Goal: Task Accomplishment & Management: Use online tool/utility

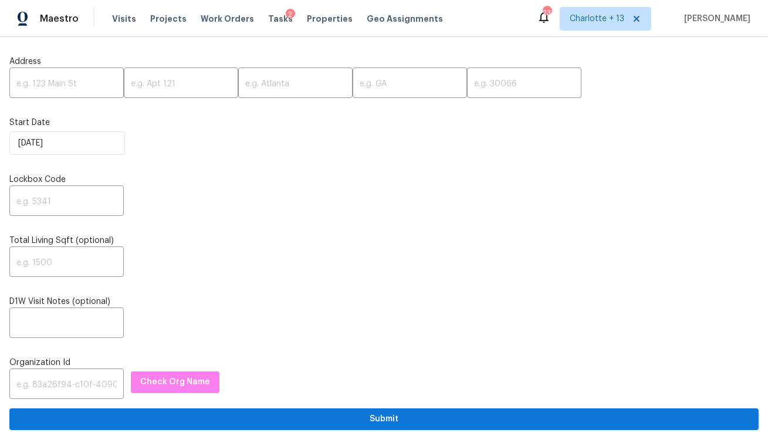
click at [45, 85] on input "text" at bounding box center [66, 84] width 114 height 28
paste input "6534 Mohawk St, Houston, TX 77016"
click at [75, 85] on input "6534 Mohawk St, Houston, TX 77016" at bounding box center [66, 84] width 114 height 28
click at [96, 83] on input "6534 Mohawk St, Houston, TX 77016" at bounding box center [66, 84] width 114 height 28
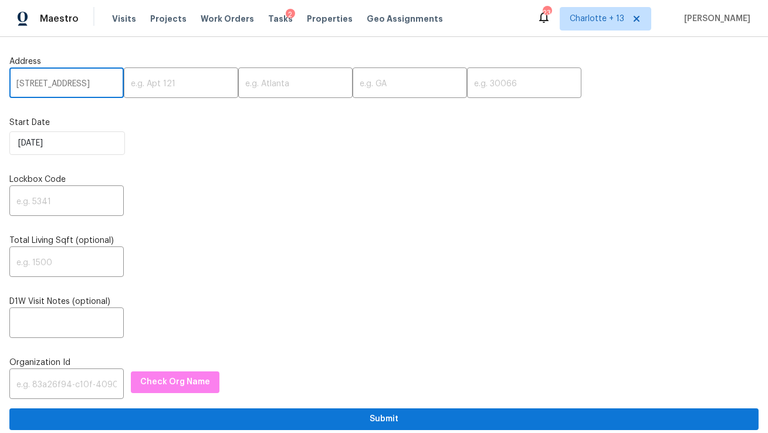
click at [89, 83] on input "6534 Mohawk St, Houston, TX 77016" at bounding box center [66, 84] width 114 height 28
type input "6534 Mohawk St, Houston, TX"
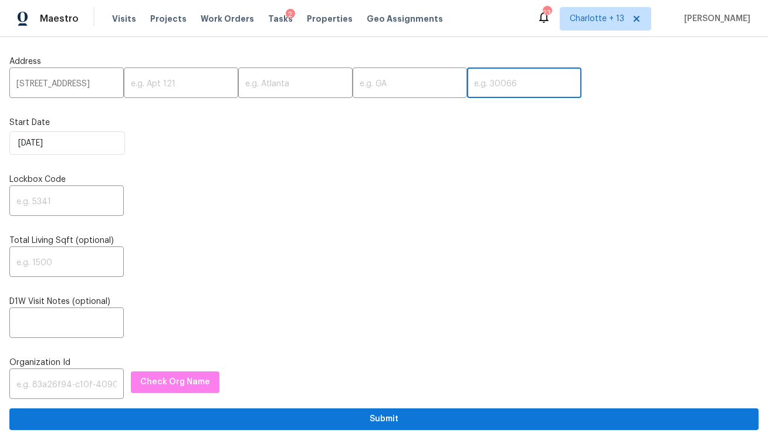
scroll to position [0, 0]
click at [479, 86] on input "text" at bounding box center [524, 84] width 114 height 28
paste input "77016"
type input "77016"
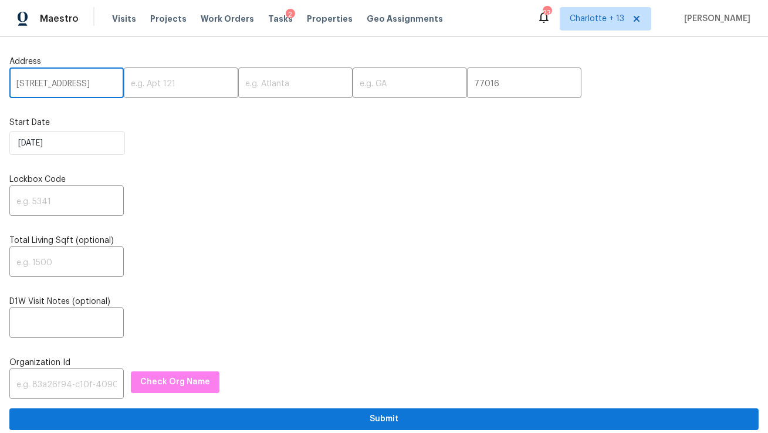
click at [95, 81] on input "6534 Mohawk St, Houston, TX" at bounding box center [66, 84] width 114 height 28
type input "6534 Mohawk St,, TX"
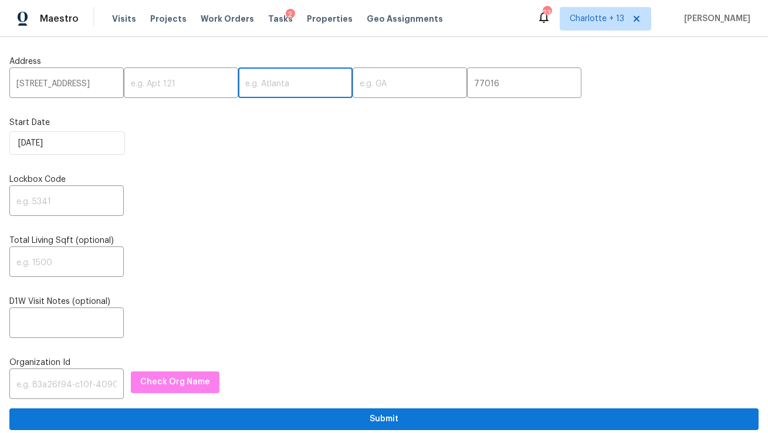
click at [261, 85] on input "text" at bounding box center [295, 84] width 114 height 28
paste input "[GEOGRAPHIC_DATA]"
type input "[GEOGRAPHIC_DATA]"
click at [95, 89] on input "6534 Mohawk St,, TX" at bounding box center [66, 84] width 114 height 28
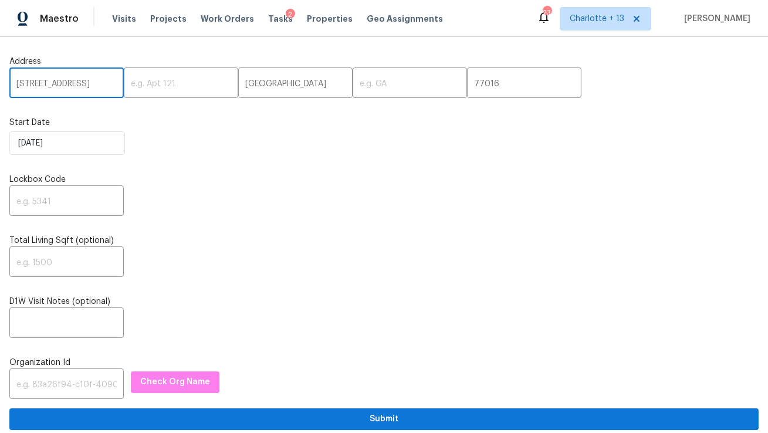
click at [95, 89] on input "6534 Mohawk St,, TX" at bounding box center [66, 84] width 114 height 28
type input "6534 Mohawk St,,"
click at [386, 83] on input "text" at bounding box center [410, 84] width 114 height 28
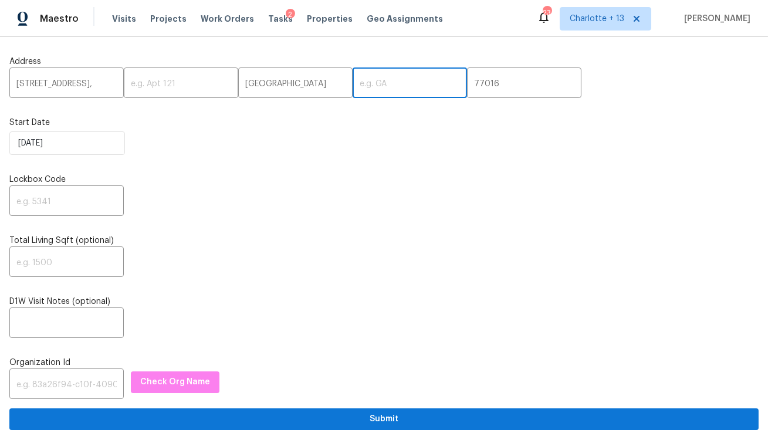
paste input "TX"
type input "TX"
click at [98, 86] on input "6534 Mohawk St,," at bounding box center [66, 84] width 114 height 28
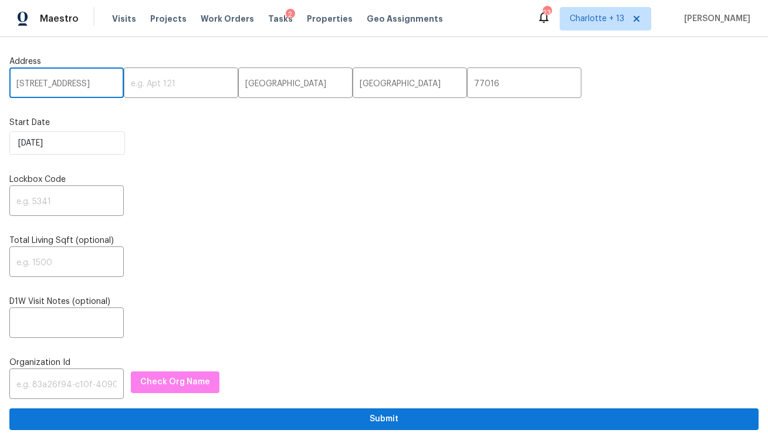
type input "6534 Mohawk St"
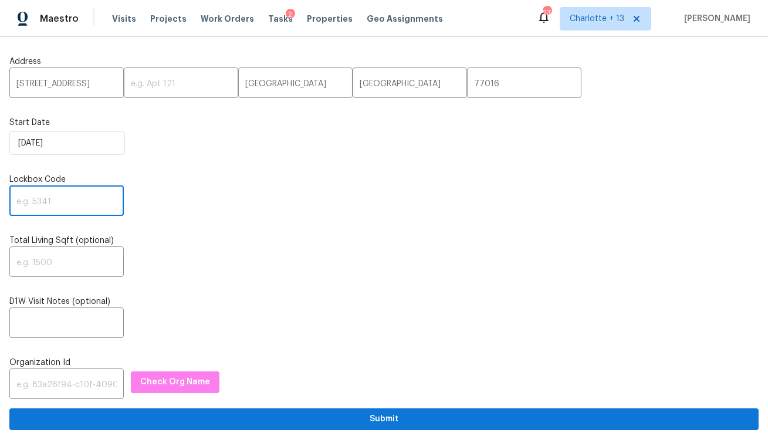
click at [87, 208] on input "text" at bounding box center [66, 202] width 114 height 28
paste input "1914"
type input "1914"
click at [61, 381] on input "text" at bounding box center [66, 385] width 114 height 28
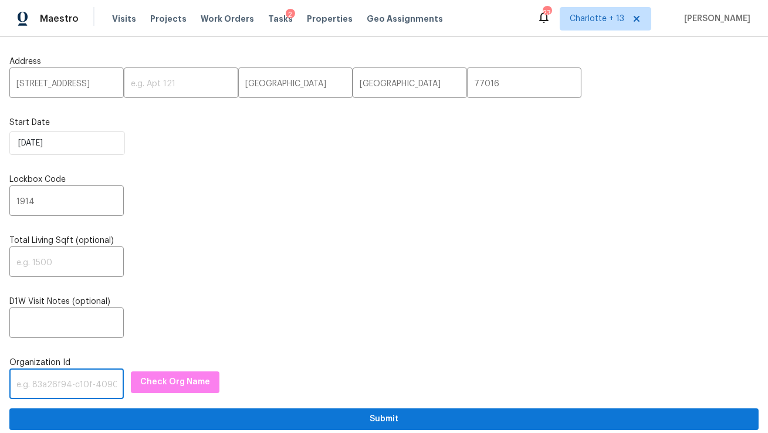
paste input "1349d153-b359-4f9b-b4dd-758ff939cc37"
type input "1349d153-b359-4f9b-b4dd-758ff939cc37"
click at [156, 381] on span "Check Org Name" at bounding box center [175, 382] width 70 height 15
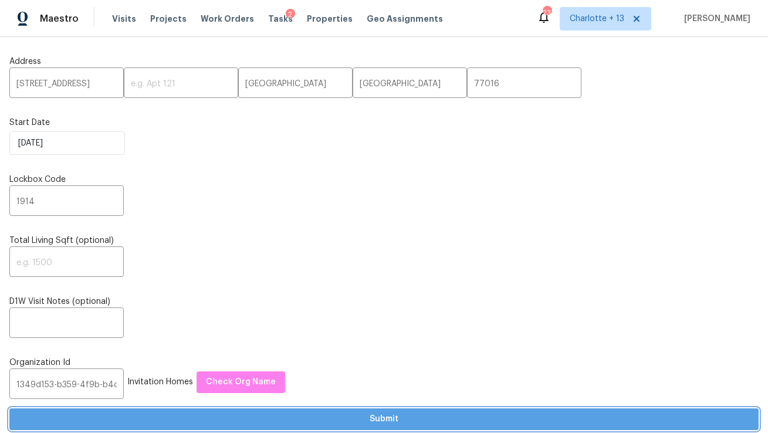
click at [217, 428] on button "Submit" at bounding box center [383, 419] width 749 height 22
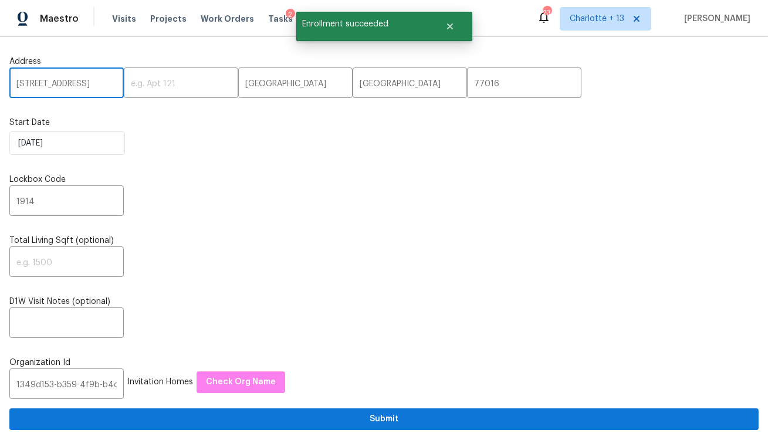
click at [55, 80] on input "6534 Mohawk St" at bounding box center [66, 84] width 114 height 28
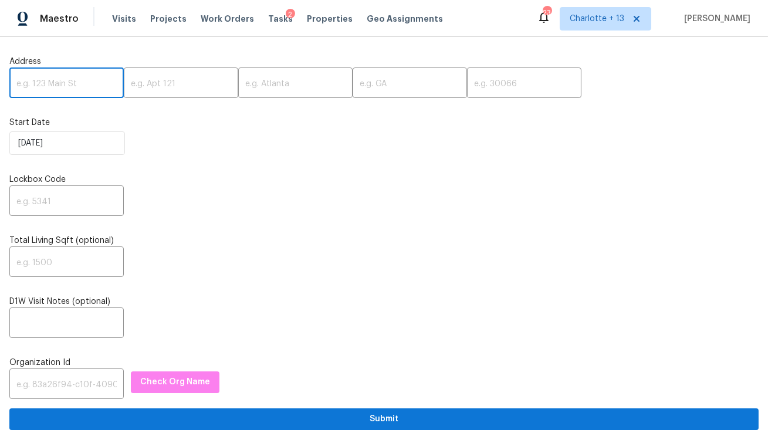
click at [75, 86] on input "text" at bounding box center [66, 84] width 114 height 28
paste input "5225 Koweta Rd, Atlanta, GA 30349"
click at [92, 85] on input "5225 Koweta Rd, Atlanta, GA 30349" at bounding box center [66, 84] width 114 height 28
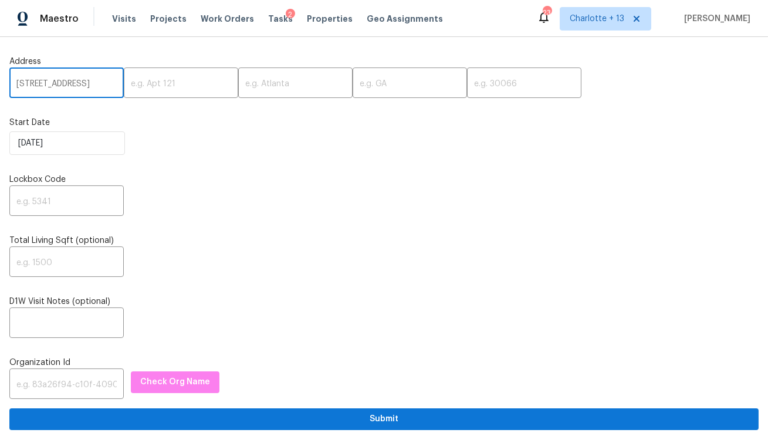
scroll to position [0, 20]
type input "5225 Koweta Rd, Atlanta, GA"
click at [467, 79] on input "text" at bounding box center [524, 84] width 114 height 28
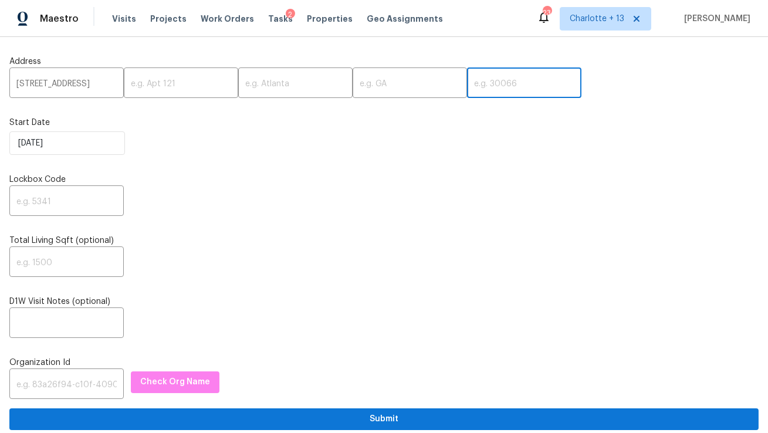
paste input "30349"
type input "30349"
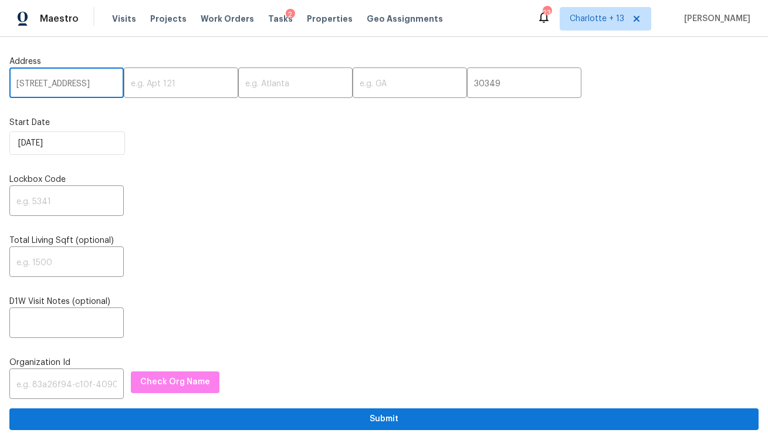
click at [94, 88] on input "5225 Koweta Rd, Atlanta, GA" at bounding box center [66, 84] width 114 height 28
type input "5225 Koweta Rd,, GA"
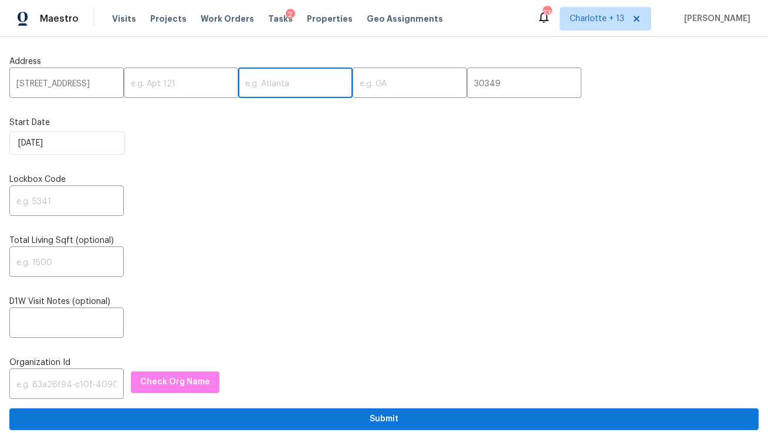
click at [261, 84] on input "text" at bounding box center [295, 84] width 114 height 28
paste input "[GEOGRAPHIC_DATA]"
type input "[GEOGRAPHIC_DATA]"
click at [94, 87] on input "5225 Koweta Rd,, GA" at bounding box center [66, 84] width 114 height 28
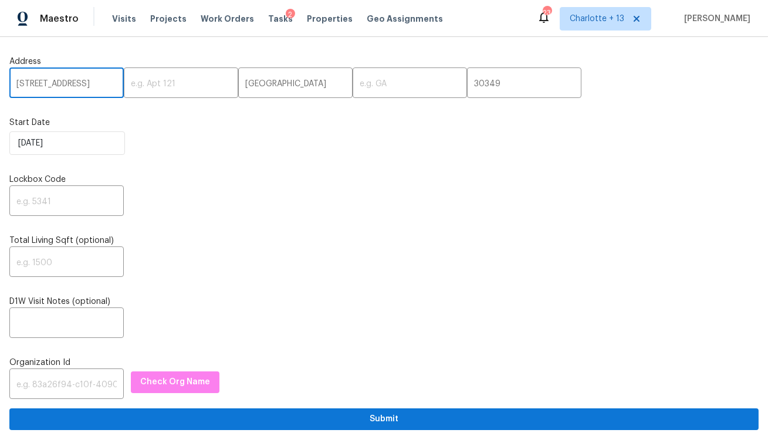
click at [94, 87] on input "5225 Koweta Rd,, GA" at bounding box center [66, 84] width 114 height 28
type input "5225 Koweta Rd,,"
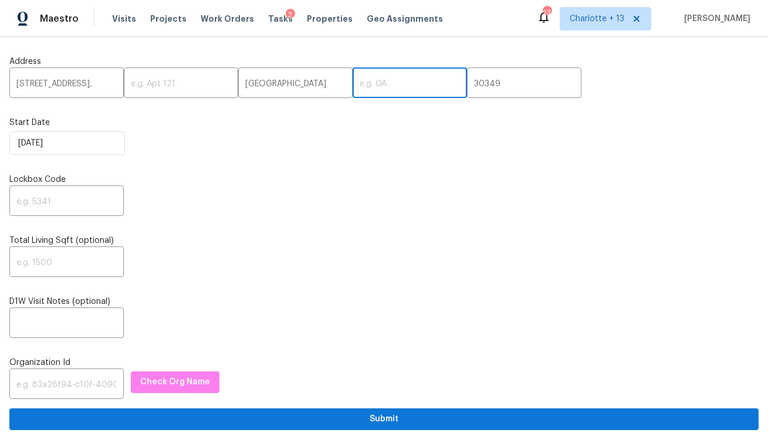
click at [367, 76] on input "text" at bounding box center [410, 84] width 114 height 28
paste input "GA"
type input "GA"
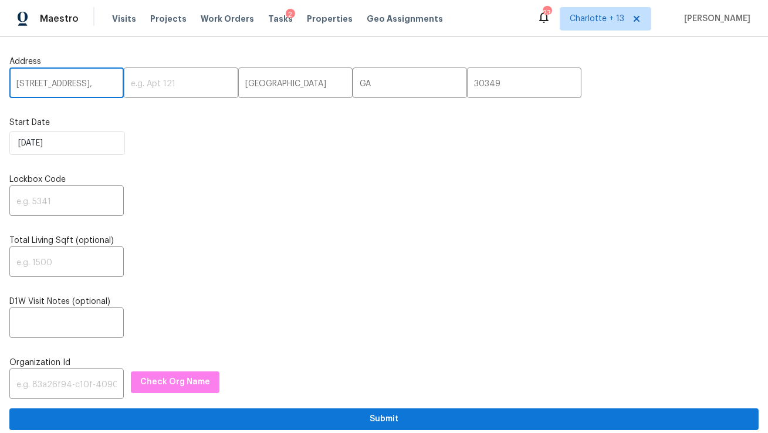
click at [92, 83] on input "5225 Koweta Rd,," at bounding box center [66, 84] width 114 height 28
type input "5225 Koweta Rd"
click at [86, 195] on input "text" at bounding box center [66, 202] width 114 height 28
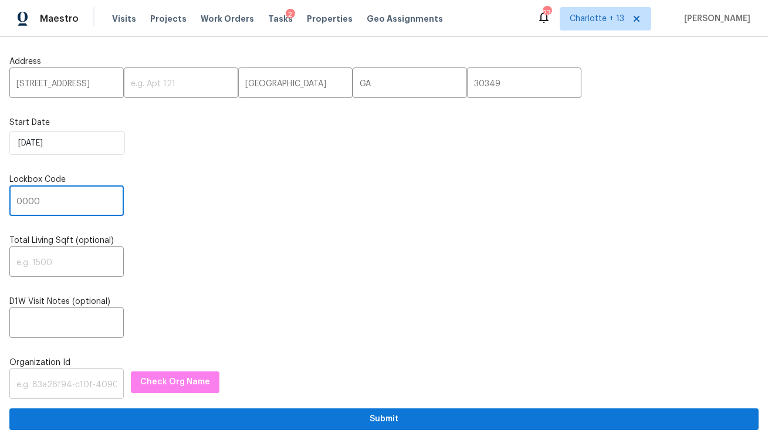
type input "0000"
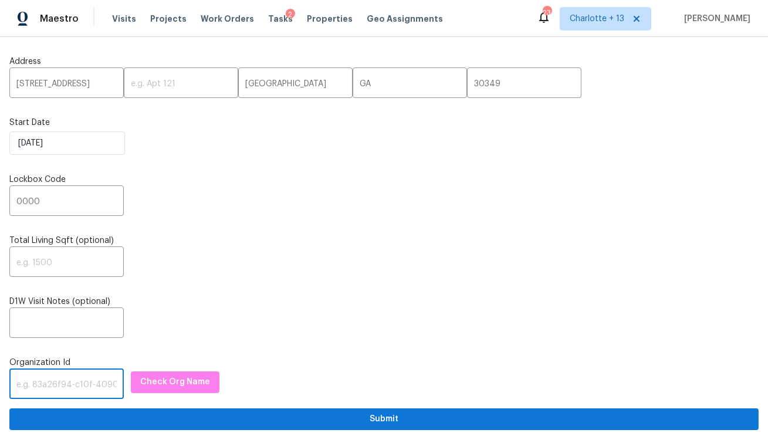
click at [65, 390] on input "text" at bounding box center [66, 385] width 114 height 28
paste input "1349d153-b359-4f9b-b4dd-758ff939cc37"
type input "1349d153-b359-4f9b-b4dd-758ff939cc37"
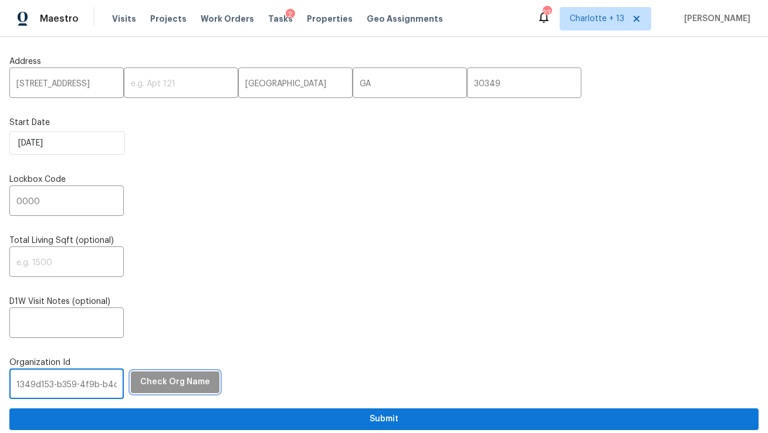
click at [194, 384] on span "Check Org Name" at bounding box center [175, 382] width 70 height 15
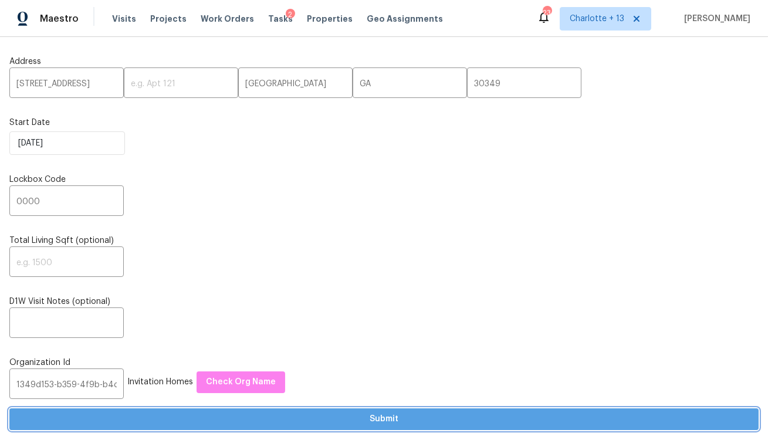
click at [337, 420] on span "Submit" at bounding box center [384, 419] width 731 height 15
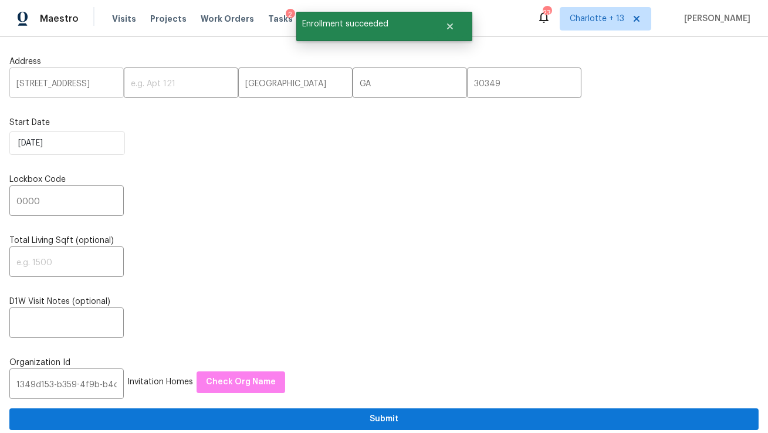
click at [42, 90] on input "5225 Koweta Rd" at bounding box center [66, 84] width 114 height 28
click at [117, 21] on span "Visits" at bounding box center [124, 19] width 24 height 12
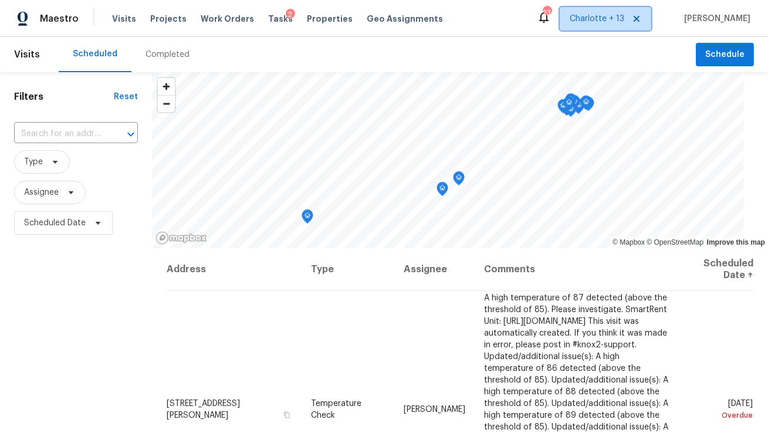
click at [619, 20] on span "Charlotte + 13" at bounding box center [597, 19] width 55 height 12
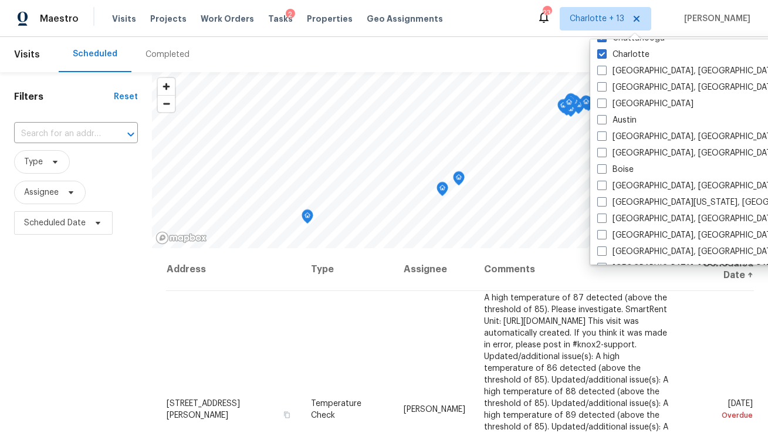
scroll to position [217, 0]
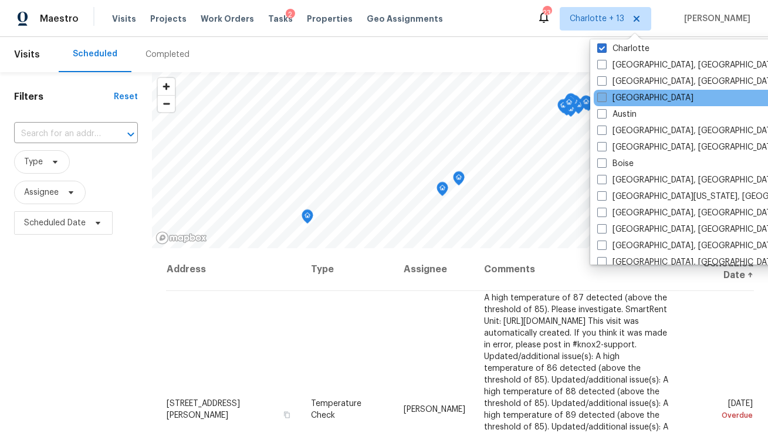
click at [602, 96] on span at bounding box center [601, 97] width 9 height 9
click at [602, 96] on input "[GEOGRAPHIC_DATA]" at bounding box center [601, 96] width 8 height 8
checkbox input "true"
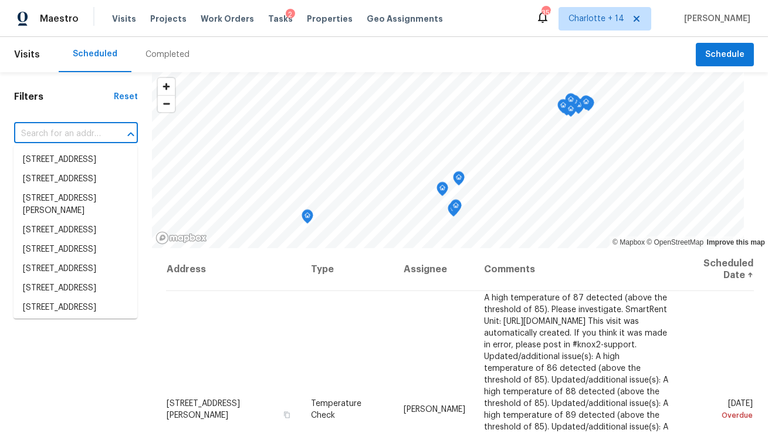
click at [37, 136] on input "text" at bounding box center [59, 134] width 91 height 18
paste input "5225 Koweta Rd"
type input "5225 Koweta Rd"
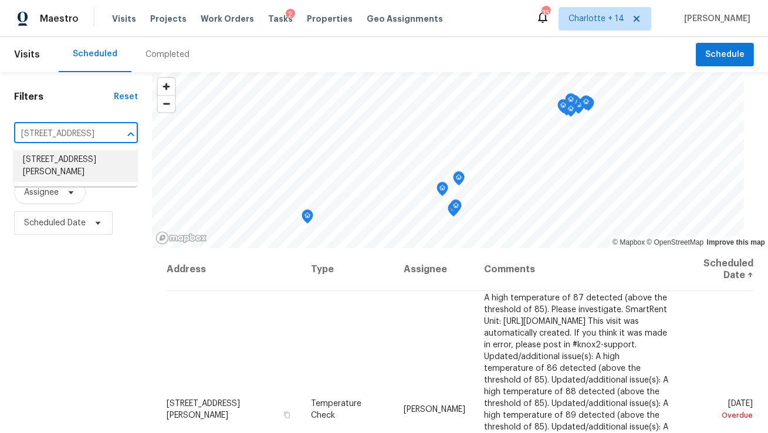
click at [74, 170] on li "5225 Koweta Rd, Atlanta, GA 30349" at bounding box center [75, 166] width 124 height 32
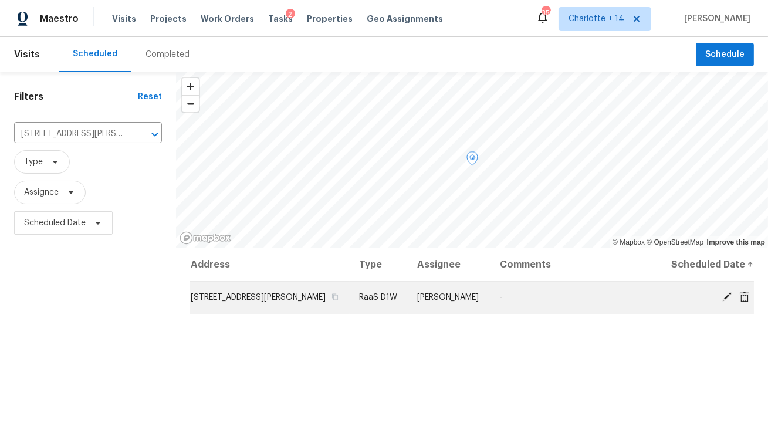
click at [746, 297] on icon at bounding box center [744, 296] width 9 height 11
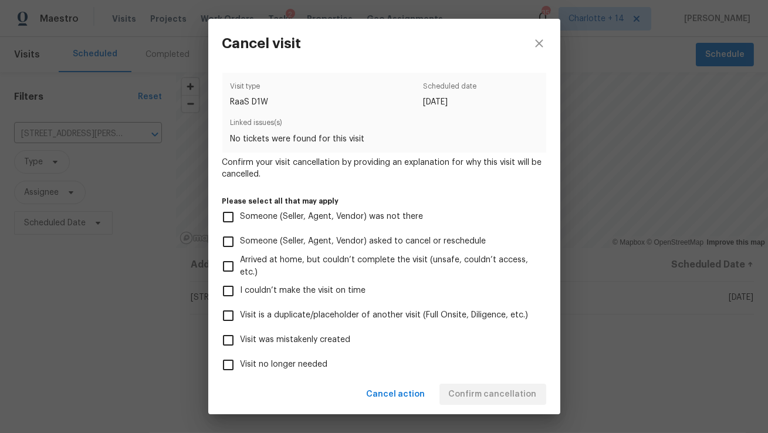
click at [317, 337] on span "Visit was mistakenly created" at bounding box center [296, 340] width 110 height 12
click at [241, 337] on input "Visit was mistakenly created" at bounding box center [228, 340] width 25 height 25
checkbox input "true"
click at [477, 392] on span "Confirm cancellation" at bounding box center [493, 394] width 88 height 15
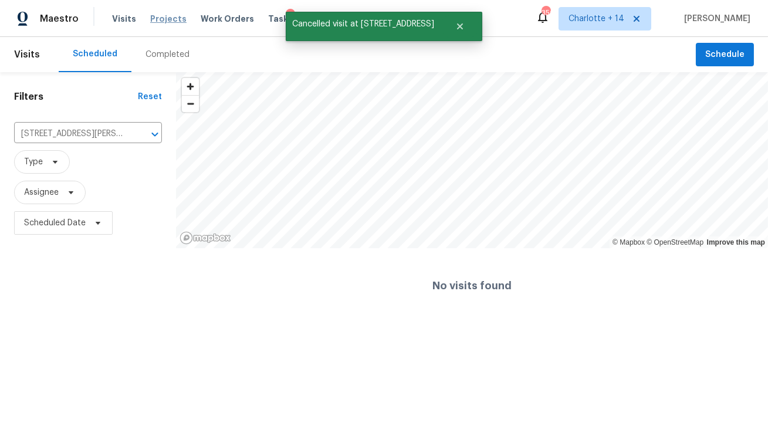
click at [167, 18] on span "Projects" at bounding box center [168, 19] width 36 height 12
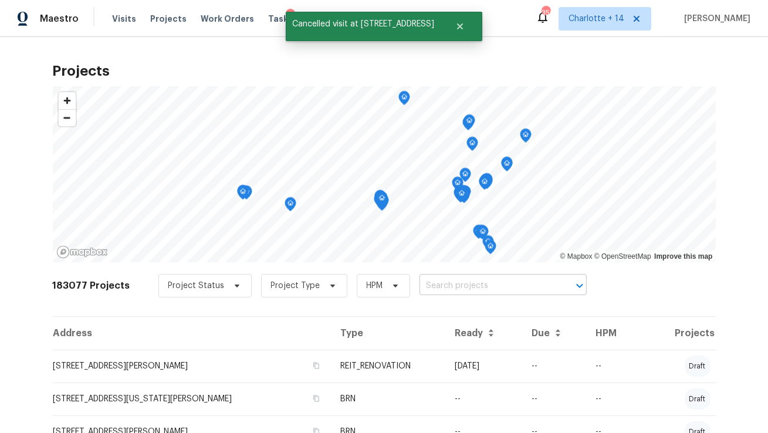
click at [458, 290] on input "text" at bounding box center [487, 286] width 134 height 18
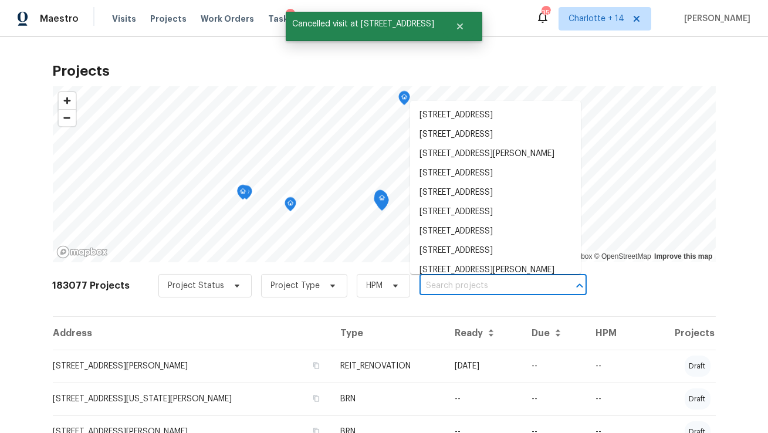
paste input "5225 Koweta Rd"
type input "5225 Koweta Rd"
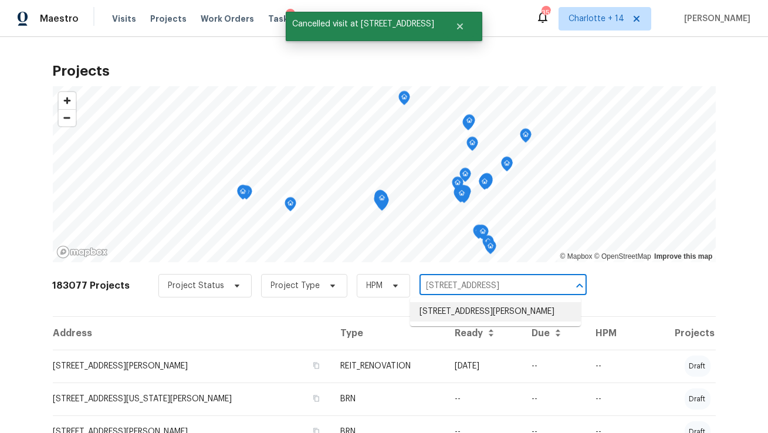
click at [455, 310] on li "5225 Koweta Rd, Atlanta, GA 30349" at bounding box center [495, 311] width 171 height 19
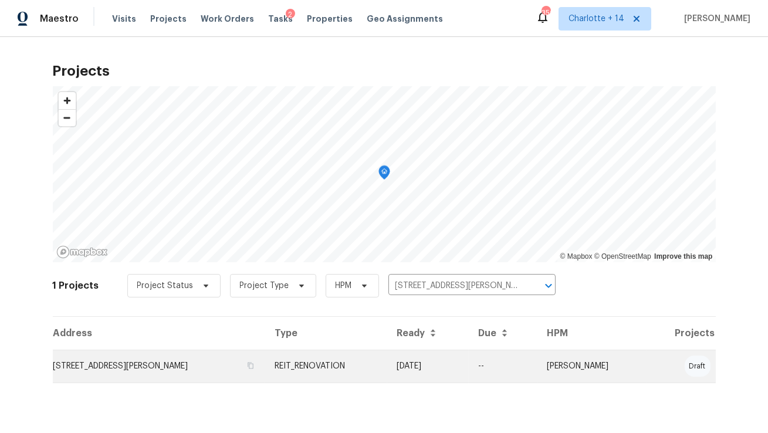
click at [143, 364] on td "5225 Koweta Rd, Atlanta, GA 30349" at bounding box center [159, 366] width 213 height 33
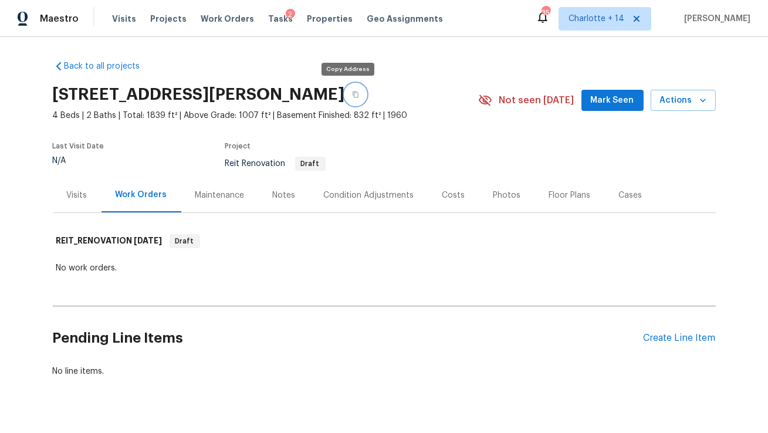
click at [352, 92] on icon "button" at bounding box center [355, 94] width 7 height 7
click at [79, 196] on div "Visits" at bounding box center [77, 196] width 21 height 12
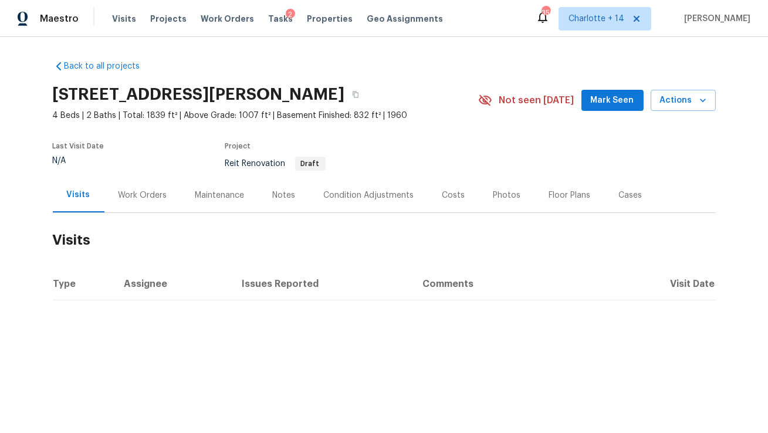
click at [147, 197] on div "Work Orders" at bounding box center [143, 196] width 49 height 12
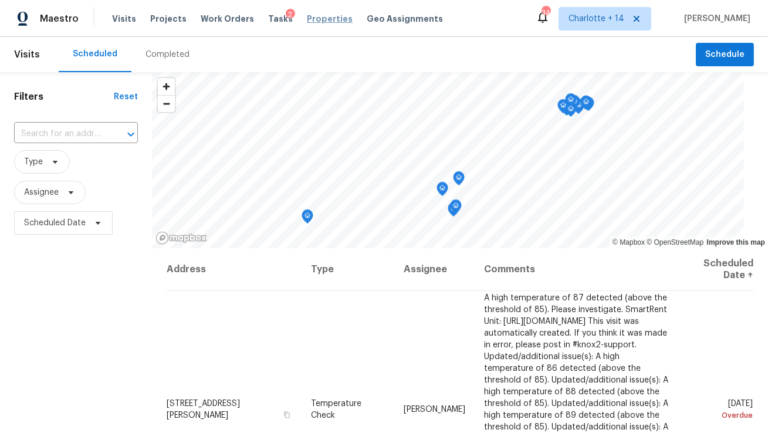
click at [325, 19] on span "Properties" at bounding box center [330, 19] width 46 height 12
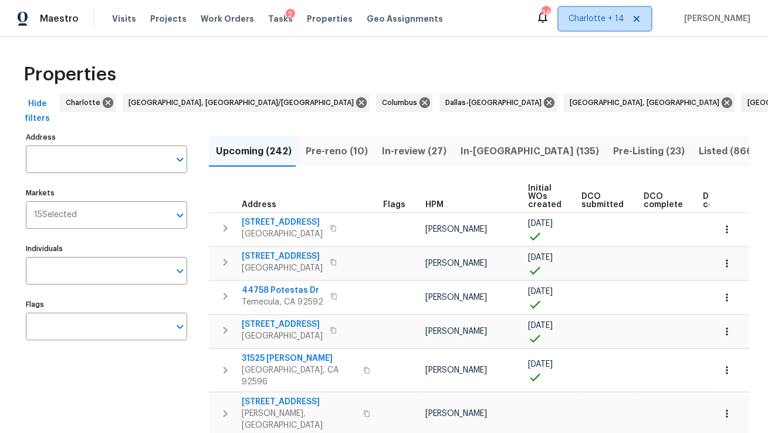
click at [641, 21] on icon at bounding box center [636, 18] width 9 height 9
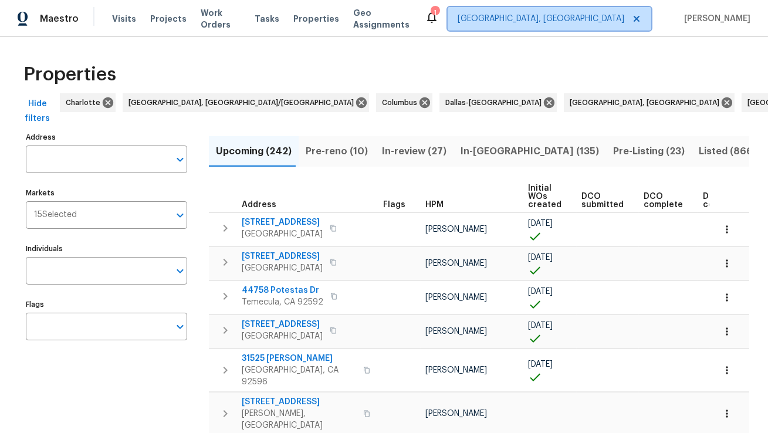
click at [605, 21] on span "Albuquerque, NM" at bounding box center [541, 19] width 167 height 12
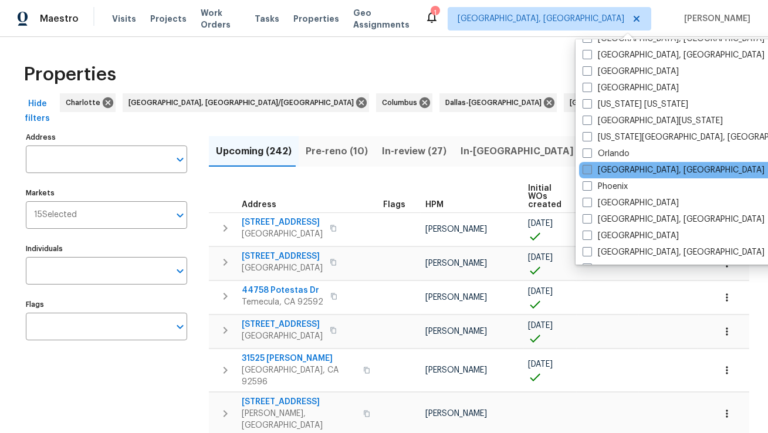
scroll to position [517, 0]
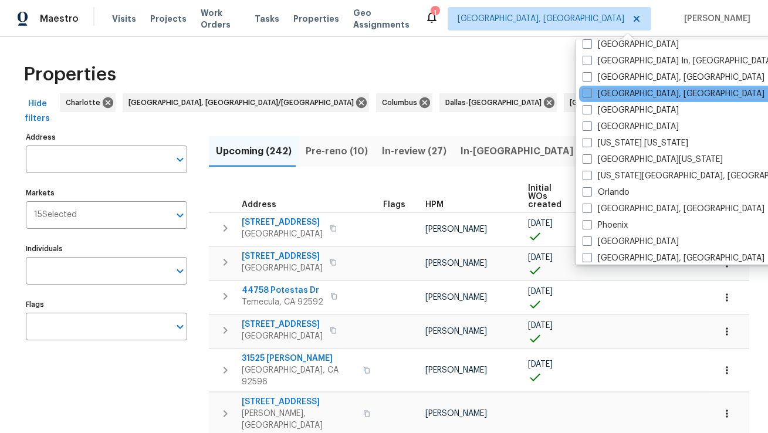
click at [613, 87] on div "Miami, FL" at bounding box center [697, 94] width 237 height 16
click at [611, 93] on label "Miami, FL" at bounding box center [674, 94] width 182 height 12
click at [590, 93] on input "Miami, FL" at bounding box center [587, 92] width 8 height 8
checkbox input "true"
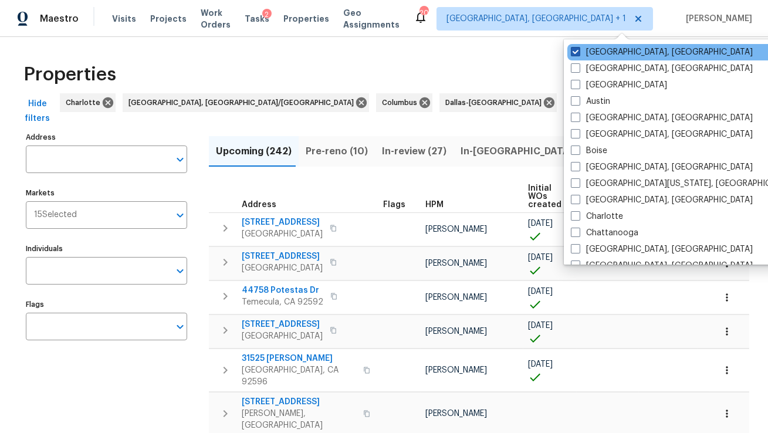
click at [614, 53] on label "Albuquerque, NM" at bounding box center [662, 52] width 182 height 12
click at [579, 53] on input "Albuquerque, NM" at bounding box center [575, 50] width 8 height 8
checkbox input "false"
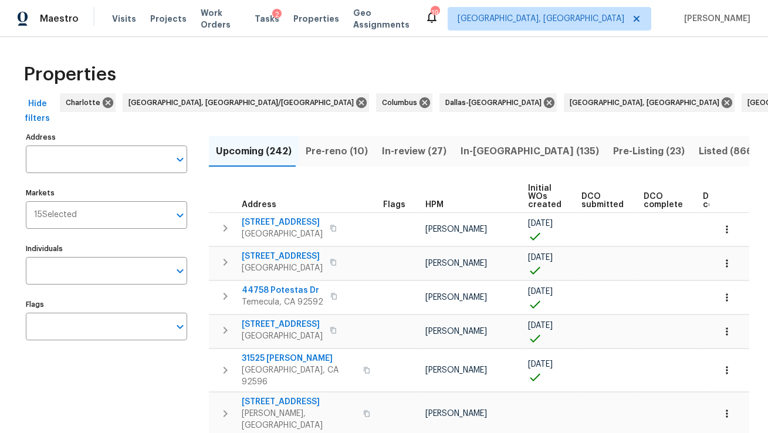
click at [103, 100] on icon at bounding box center [108, 102] width 11 height 11
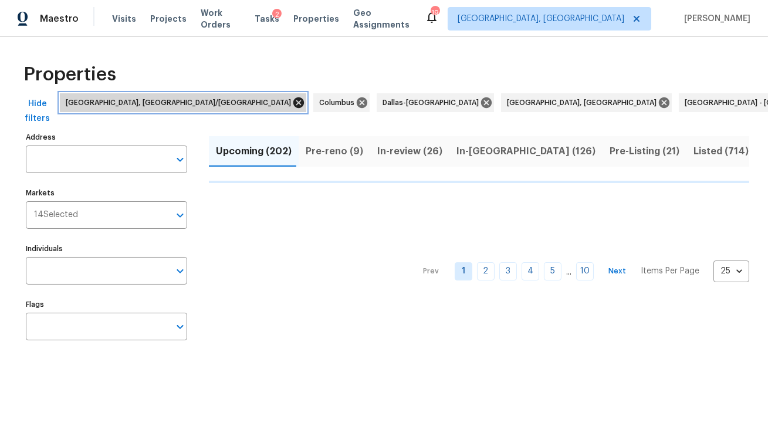
click at [292, 104] on icon at bounding box center [298, 102] width 13 height 13
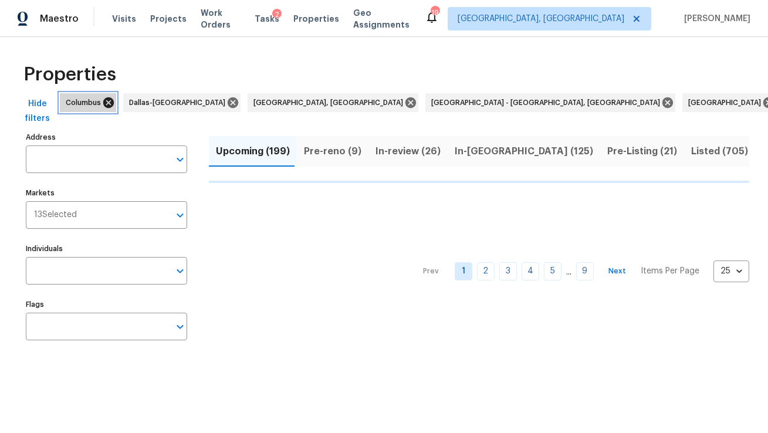
click at [106, 102] on icon at bounding box center [108, 102] width 11 height 11
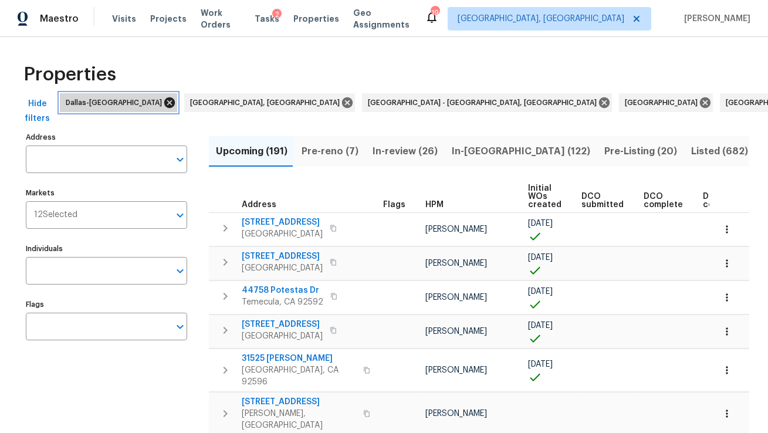
click at [163, 104] on icon at bounding box center [169, 102] width 13 height 13
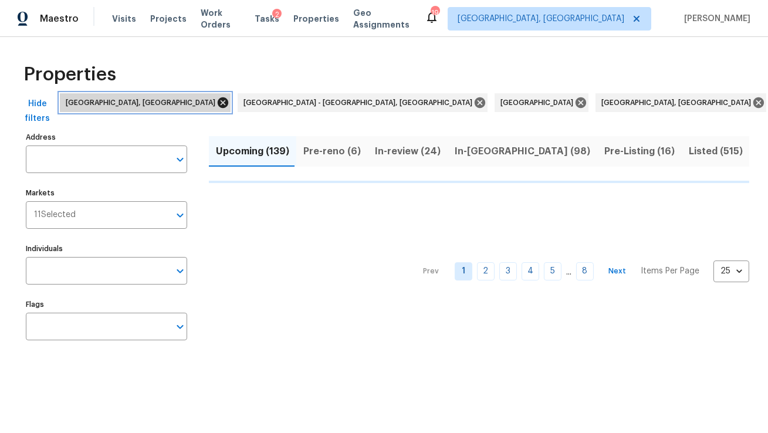
click at [218, 104] on icon at bounding box center [223, 102] width 11 height 11
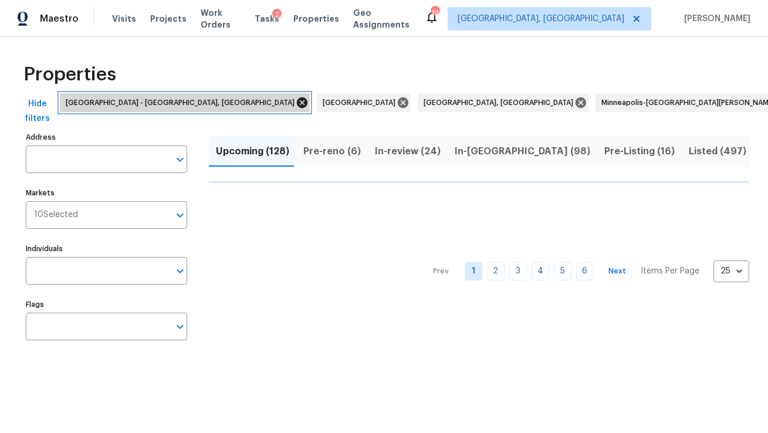
click at [297, 104] on icon at bounding box center [302, 102] width 11 height 11
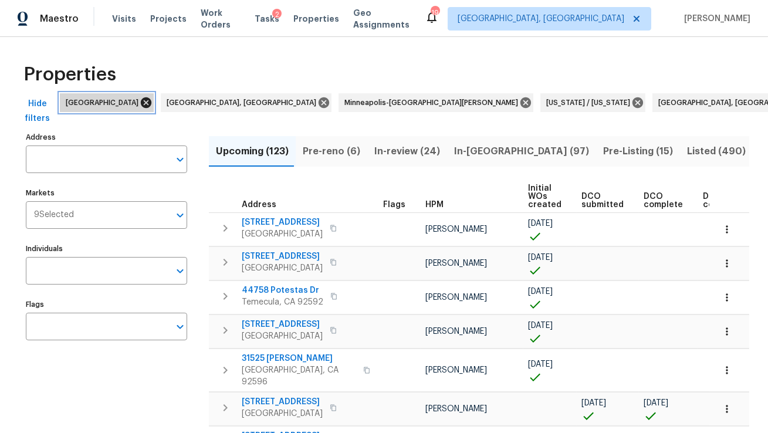
click at [141, 101] on icon at bounding box center [146, 102] width 11 height 11
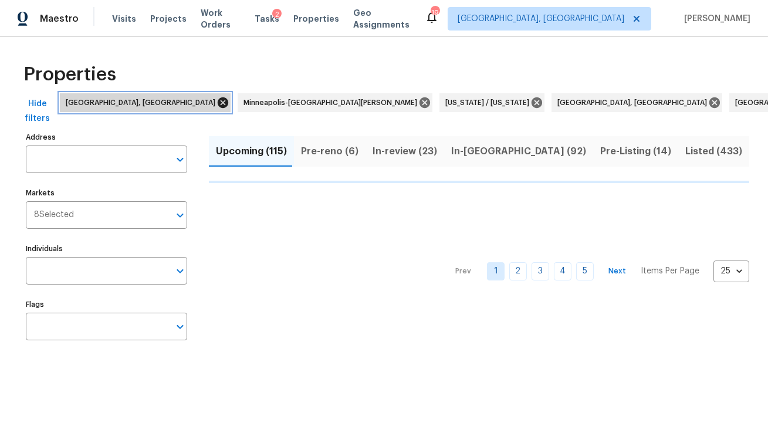
click at [217, 103] on icon at bounding box center [223, 102] width 13 height 13
click at [241, 103] on icon at bounding box center [247, 102] width 13 height 13
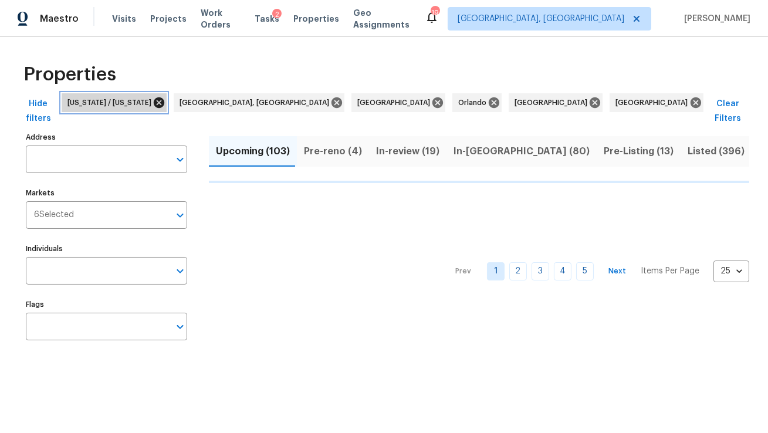
click at [163, 104] on icon at bounding box center [158, 102] width 11 height 11
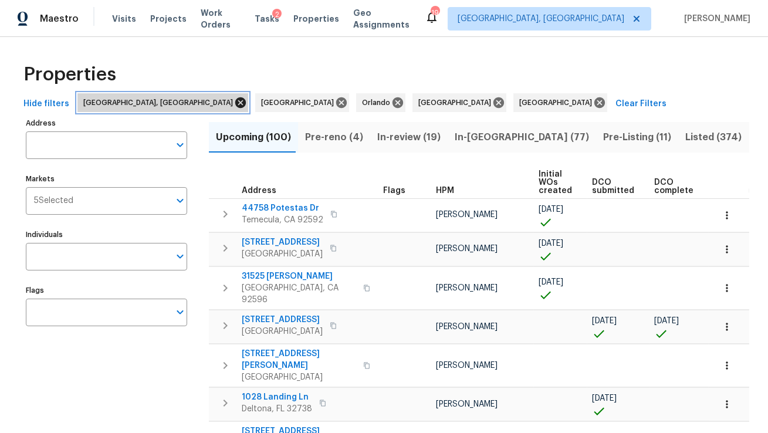
click at [234, 102] on icon at bounding box center [240, 102] width 13 height 13
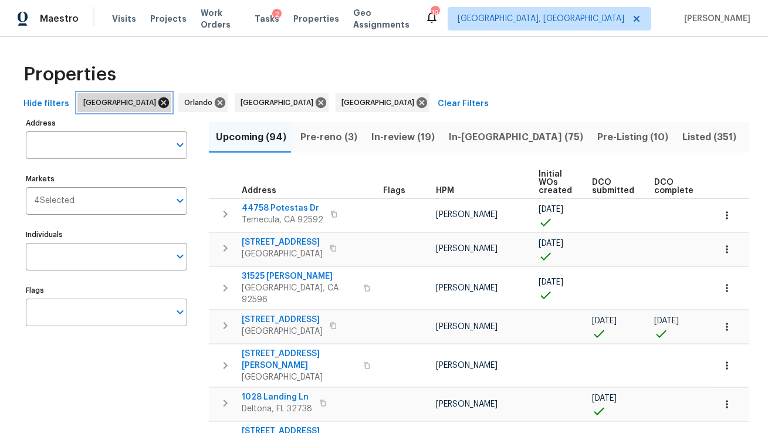
click at [157, 103] on icon at bounding box center [163, 102] width 13 height 13
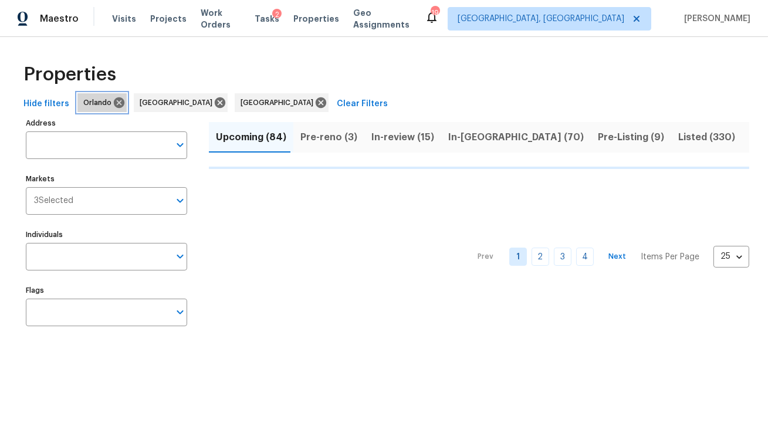
click at [120, 103] on icon at bounding box center [119, 102] width 11 height 11
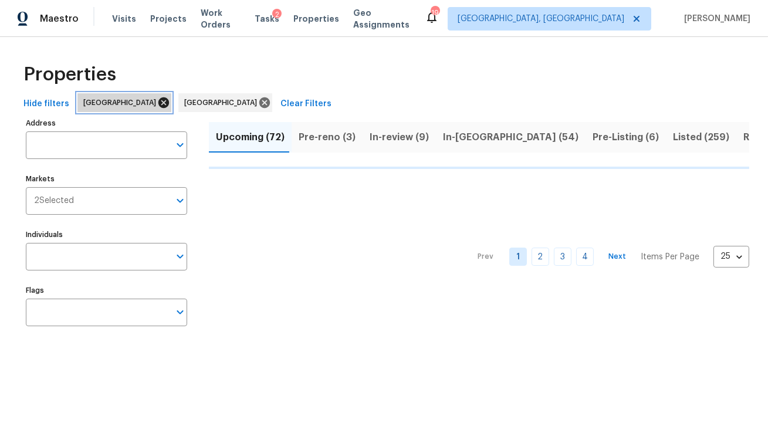
click at [158, 104] on icon at bounding box center [163, 102] width 11 height 11
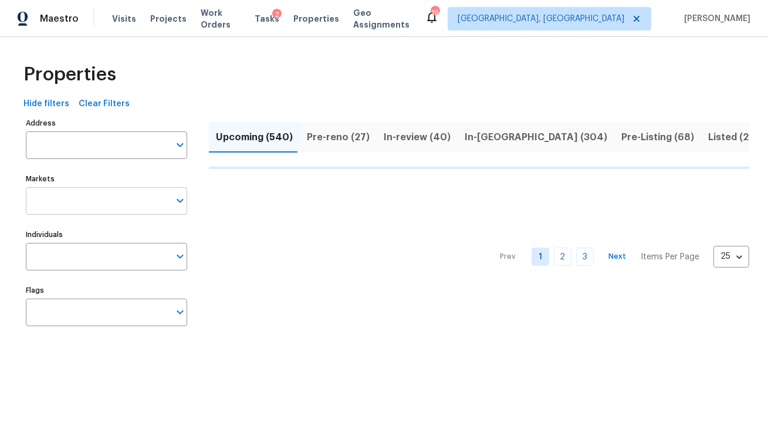
click at [110, 198] on input "Markets" at bounding box center [98, 201] width 144 height 28
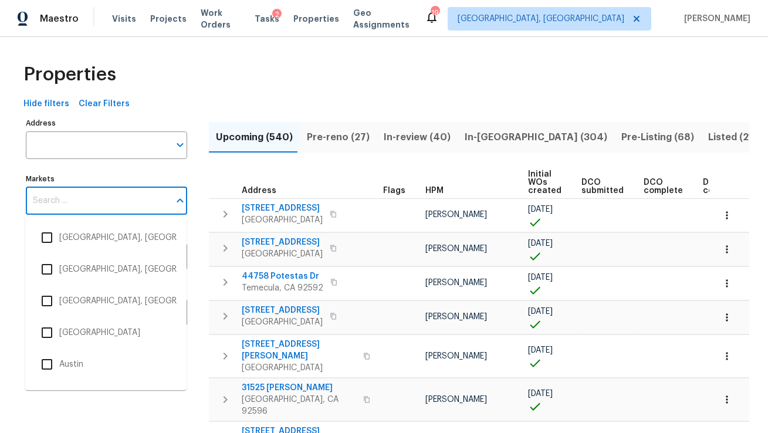
click at [110, 198] on input "Markets" at bounding box center [98, 201] width 144 height 28
type input "mia"
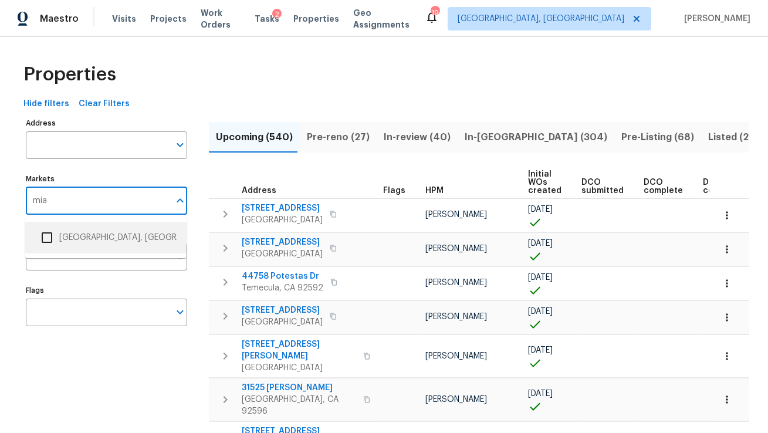
click at [49, 236] on input "checkbox" at bounding box center [47, 237] width 25 height 25
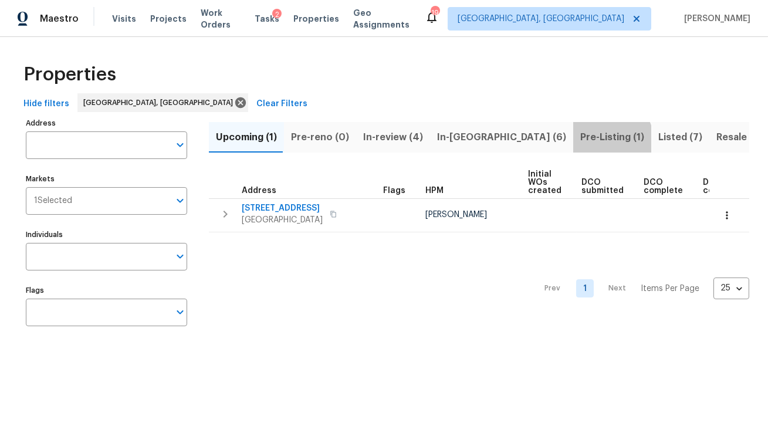
click at [580, 140] on span "Pre-Listing (1)" at bounding box center [612, 137] width 64 height 16
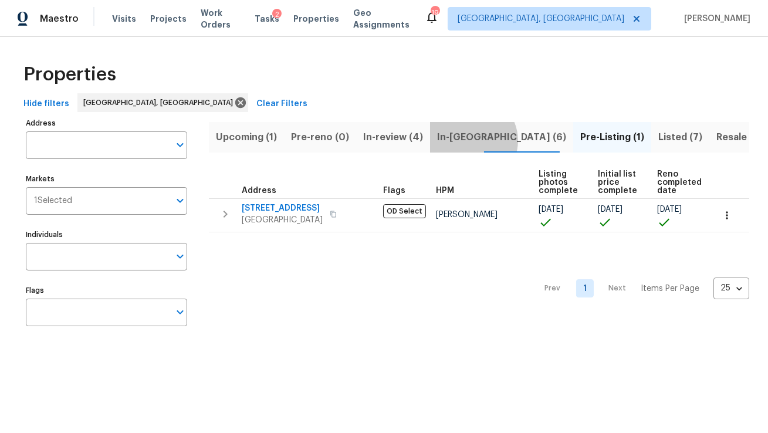
click at [464, 140] on span "In-reno (6)" at bounding box center [501, 137] width 129 height 16
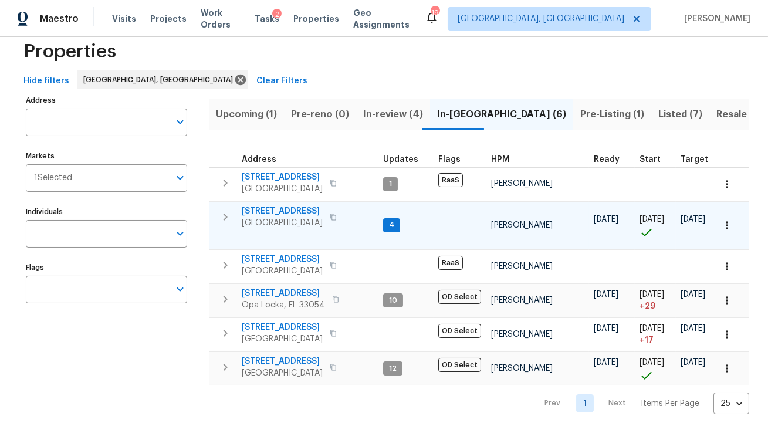
scroll to position [28, 0]
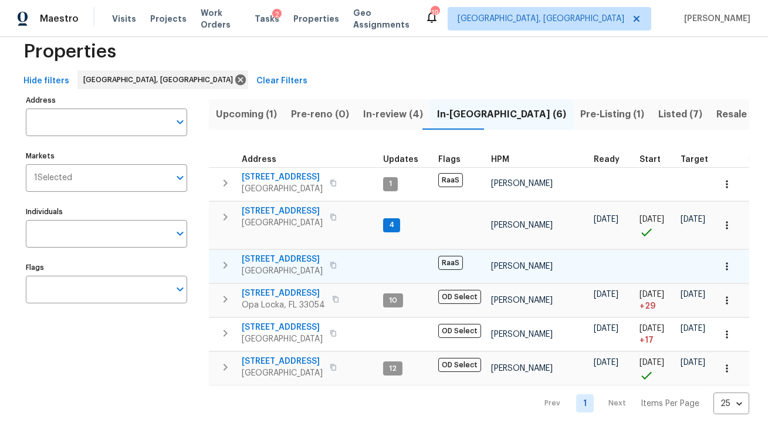
click at [292, 254] on span "6893 Sugarloaf Key St" at bounding box center [282, 260] width 81 height 12
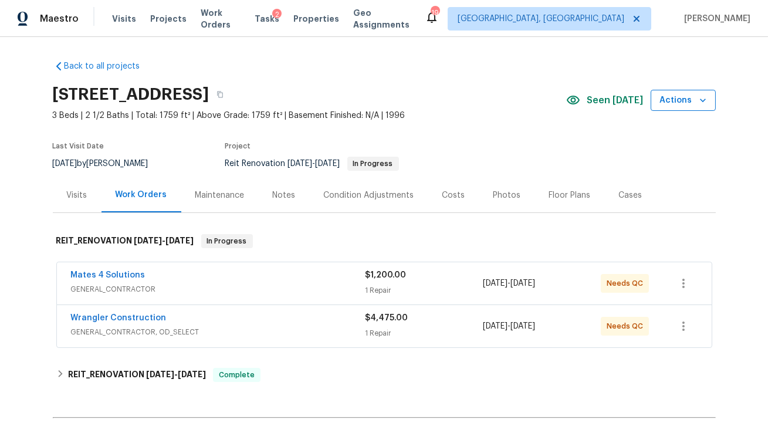
click at [686, 96] on span "Actions" at bounding box center [683, 100] width 46 height 15
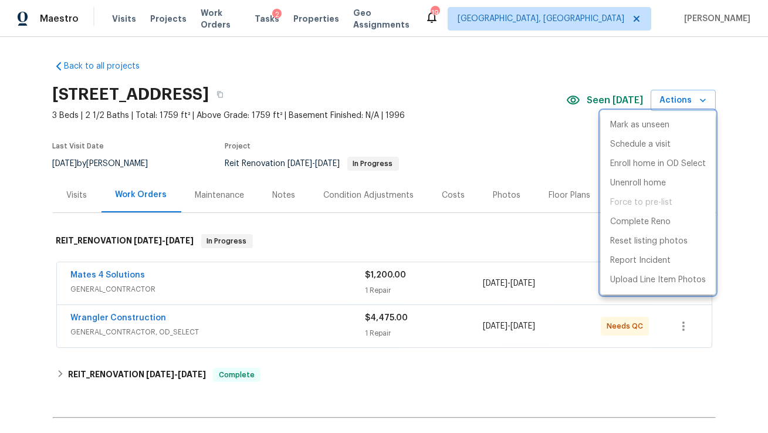
click at [516, 235] on div at bounding box center [384, 216] width 768 height 433
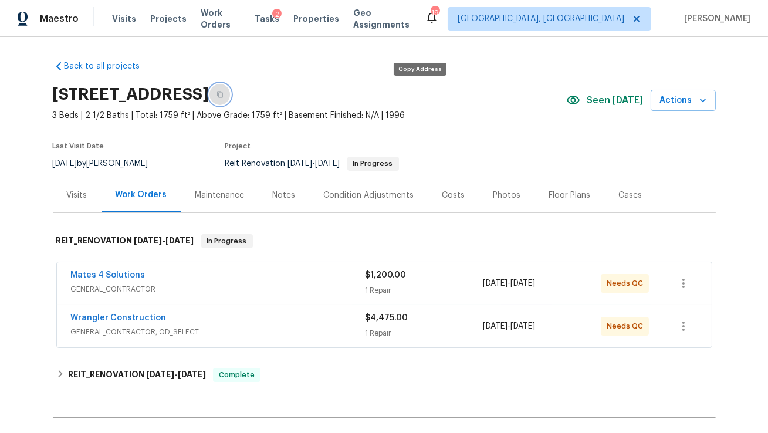
click at [224, 96] on icon "button" at bounding box center [220, 94] width 7 height 7
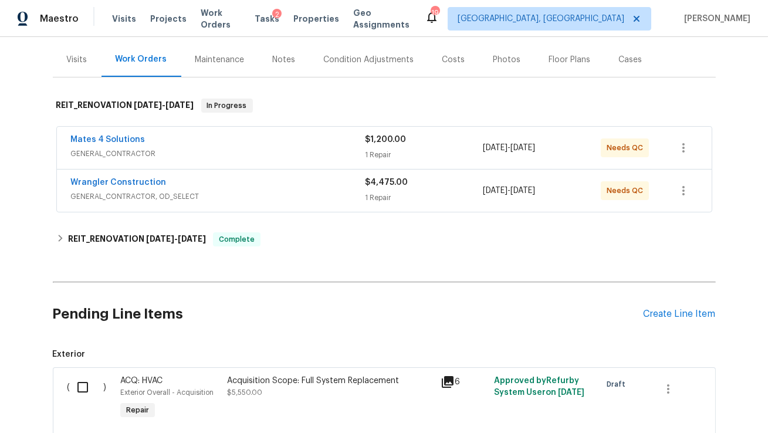
scroll to position [254, 0]
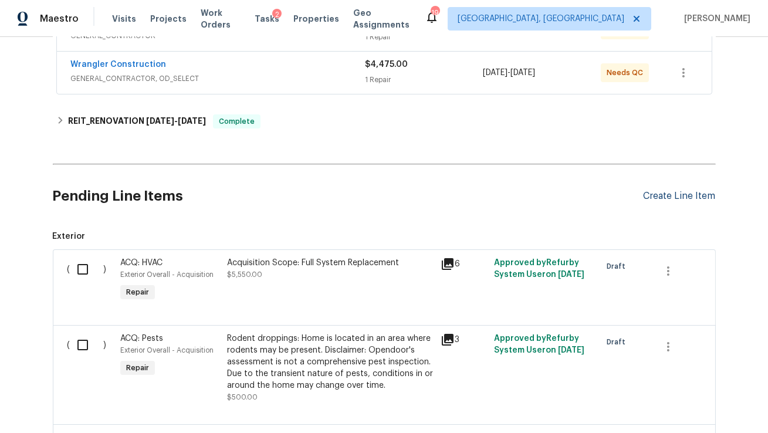
click at [671, 200] on div "Create Line Item" at bounding box center [680, 196] width 72 height 11
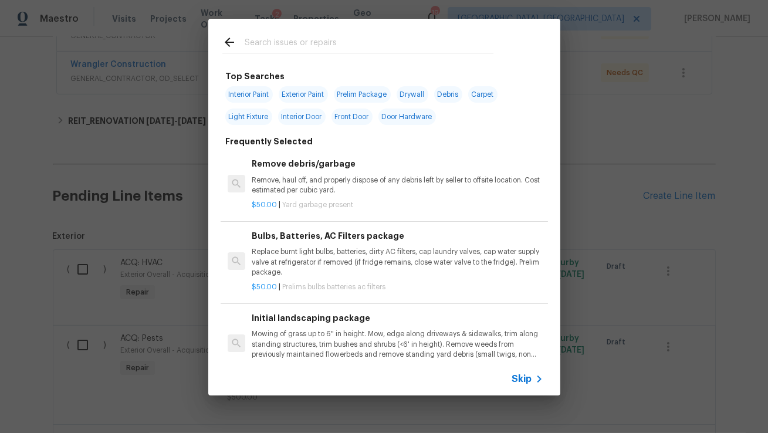
click at [333, 38] on input "text" at bounding box center [369, 44] width 249 height 18
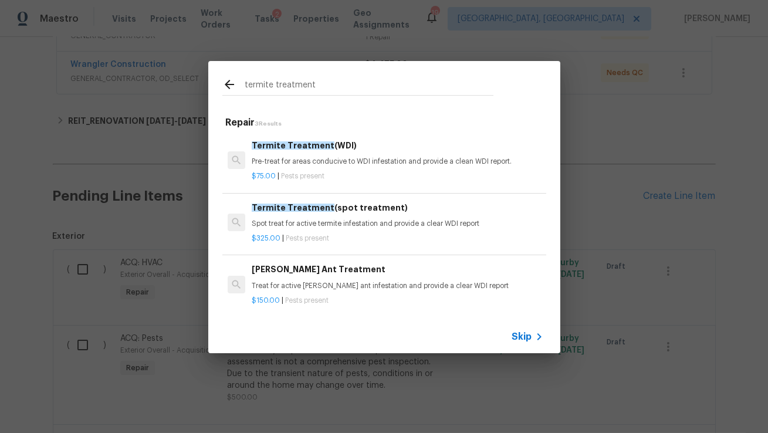
type input "termite treatment"
click at [299, 165] on p "Pre-treat for areas conducive to WDI infestation and provide a clean WDI report." at bounding box center [397, 162] width 291 height 10
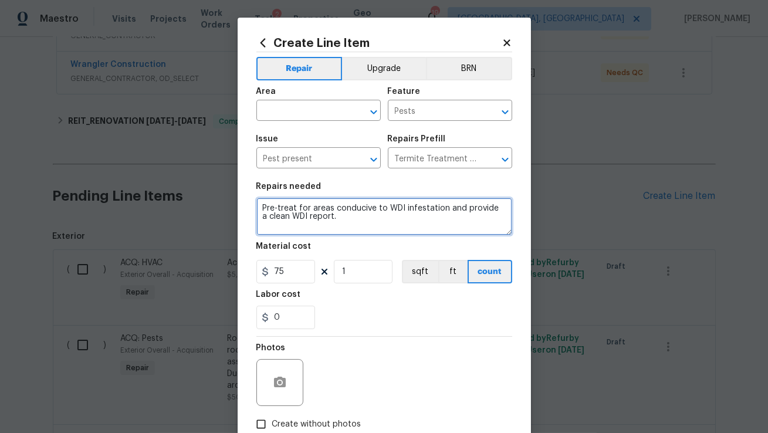
drag, startPoint x: 330, startPoint y: 219, endPoint x: 234, endPoint y: 189, distance: 101.5
click at [234, 189] on div "Create Line Item Repair Upgrade BRN Area ​ Feature Pests ​ Issue Pest present ​…" at bounding box center [384, 216] width 768 height 433
type textarea "Termite treatment"
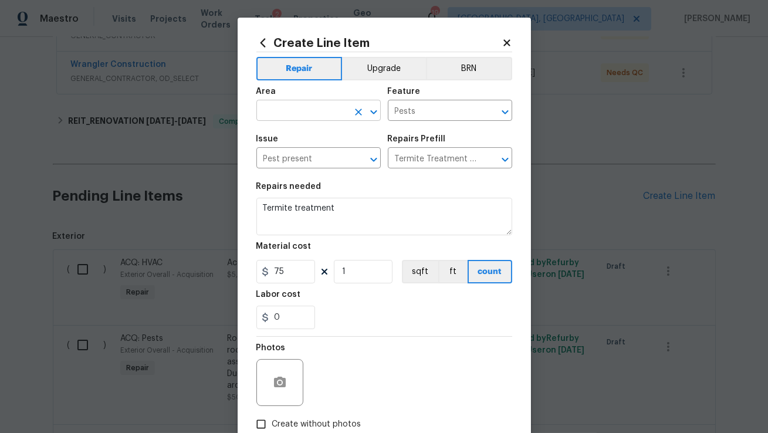
click at [279, 113] on input "text" at bounding box center [302, 112] width 92 height 18
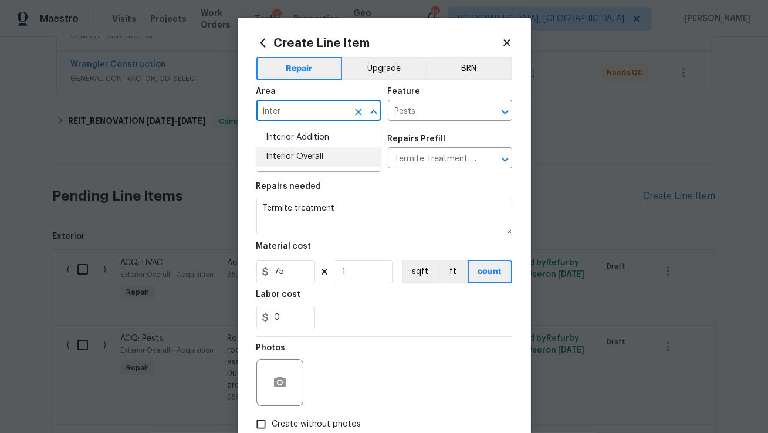
click at [285, 156] on li "Interior Overall" at bounding box center [318, 156] width 124 height 19
type input "Interior Overall"
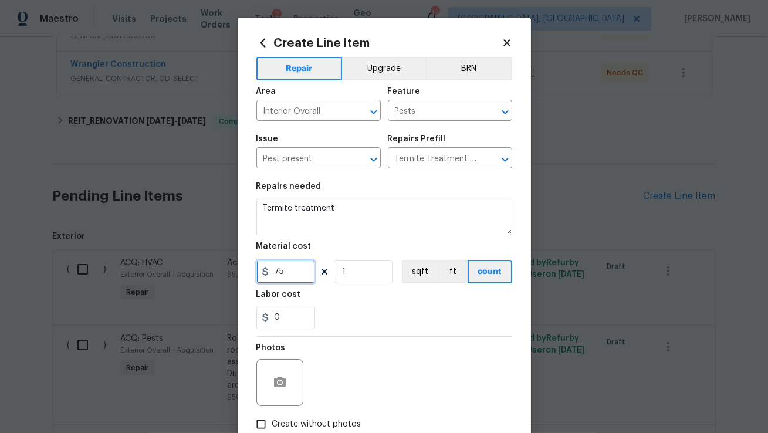
drag, startPoint x: 294, startPoint y: 270, endPoint x: 228, endPoint y: 265, distance: 66.5
click at [228, 265] on div "Create Line Item Repair Upgrade BRN Area Interior Overall ​ Feature Pests ​ Iss…" at bounding box center [384, 216] width 768 height 433
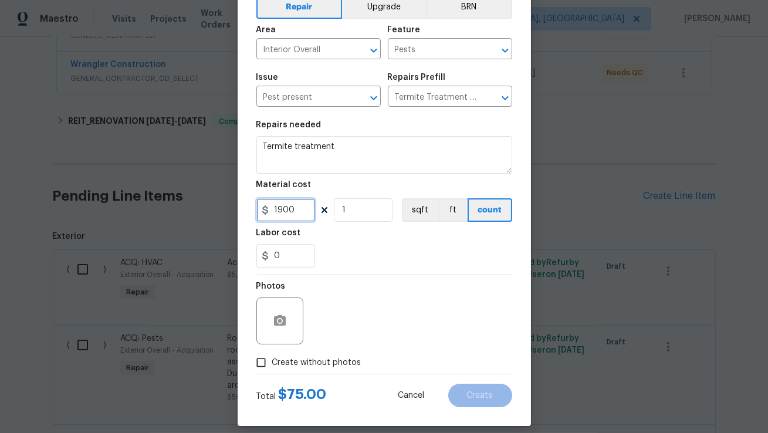
scroll to position [72, 0]
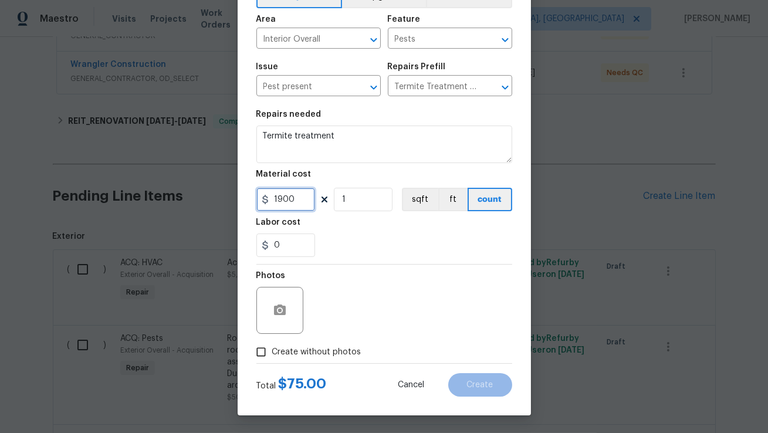
type input "1900"
click at [338, 356] on span "Create without photos" at bounding box center [316, 352] width 89 height 12
click at [272, 356] on input "Create without photos" at bounding box center [261, 352] width 22 height 22
checkbox input "true"
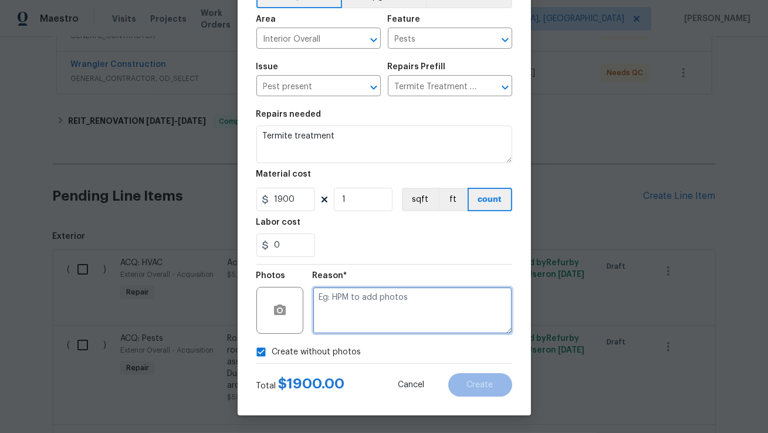
click at [429, 321] on textarea at bounding box center [413, 310] width 200 height 47
type textarea "N/A"
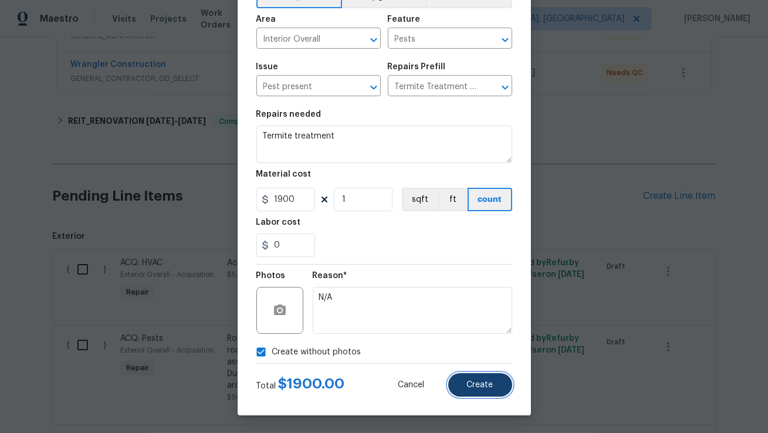
click at [485, 390] on button "Create" at bounding box center [480, 384] width 64 height 23
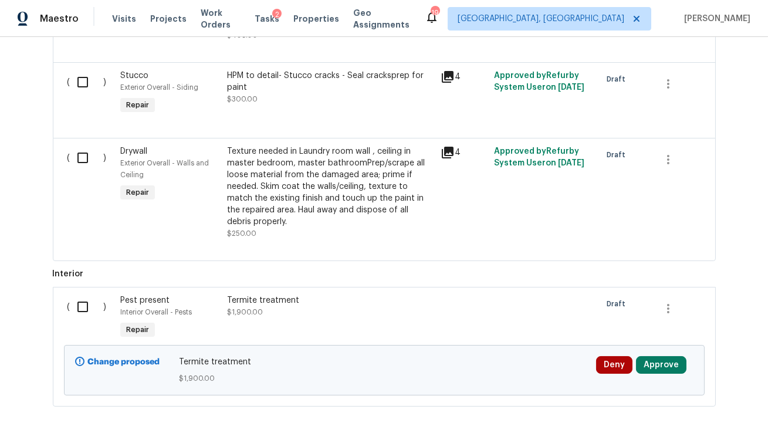
scroll to position [2389, 0]
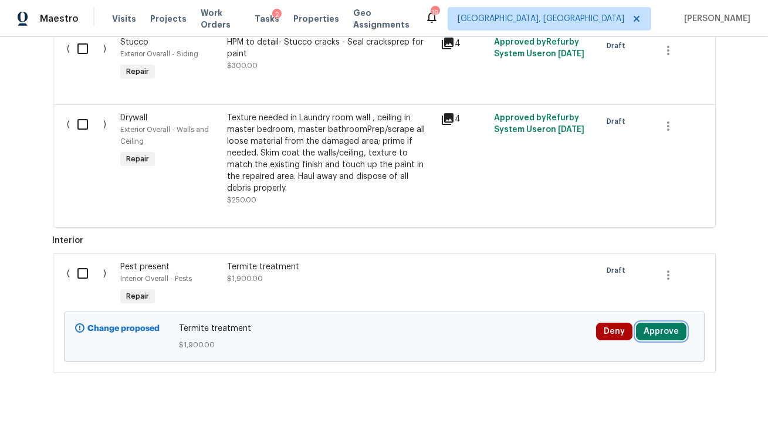
click at [667, 323] on button "Approve" at bounding box center [661, 332] width 50 height 18
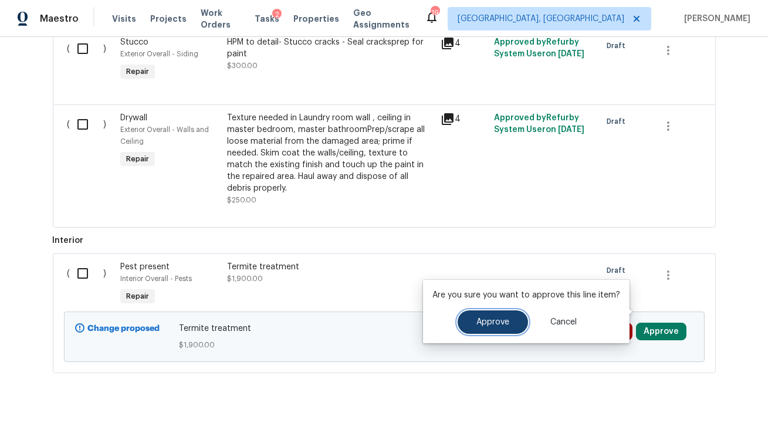
click at [496, 328] on button "Approve" at bounding box center [493, 321] width 70 height 23
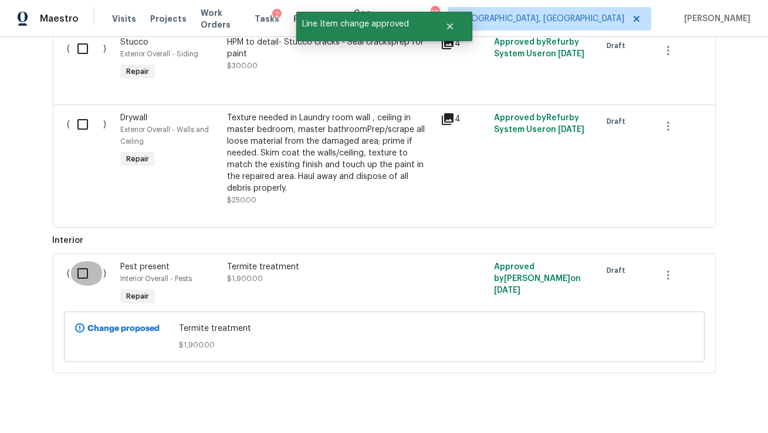
click at [79, 261] on input "checkbox" at bounding box center [86, 273] width 33 height 25
checkbox input "true"
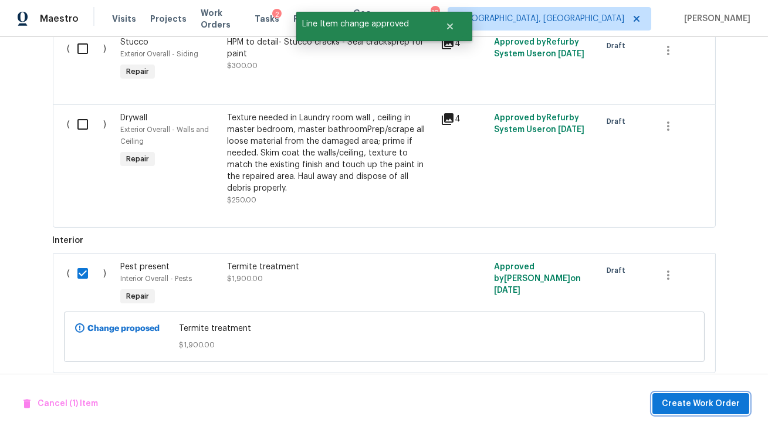
click at [702, 409] on span "Create Work Order" at bounding box center [701, 404] width 78 height 15
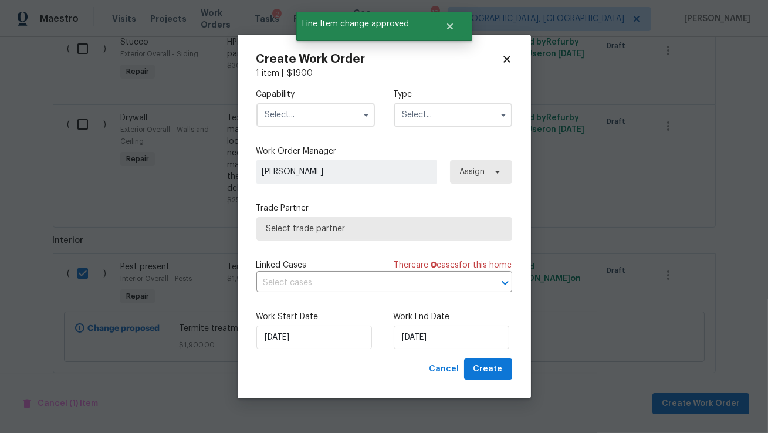
click at [332, 117] on input "text" at bounding box center [315, 114] width 119 height 23
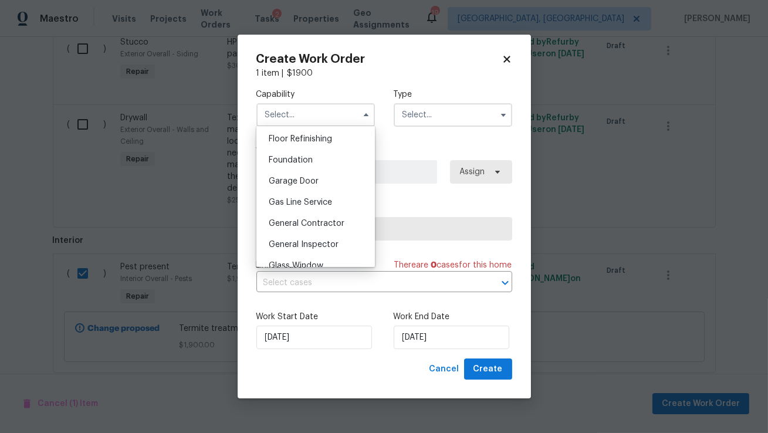
scroll to position [481, 0]
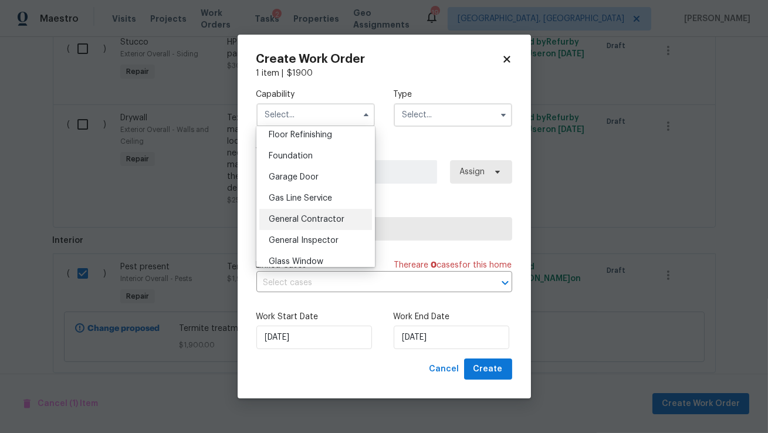
click at [319, 219] on span "General Contractor" at bounding box center [307, 219] width 76 height 8
type input "General Contractor"
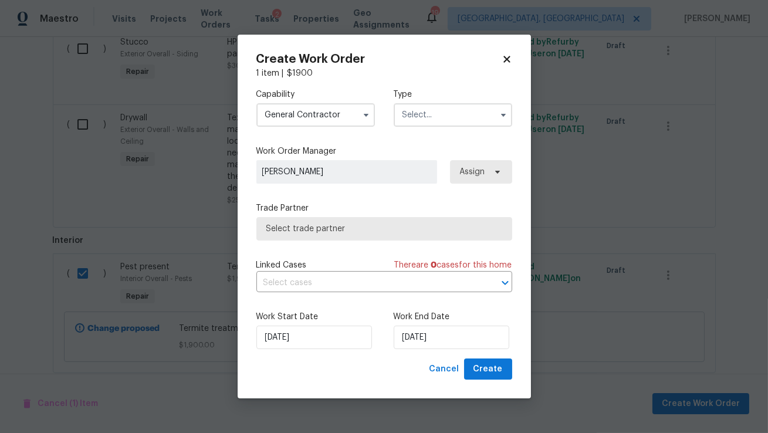
click at [406, 120] on input "text" at bounding box center [453, 114] width 119 height 23
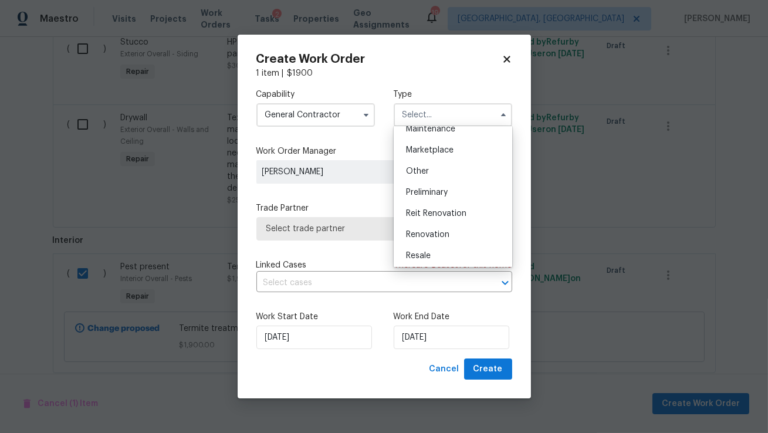
scroll to position [205, 0]
click at [411, 201] on div "Reit Renovation" at bounding box center [453, 208] width 113 height 21
type input "Reit Renovation"
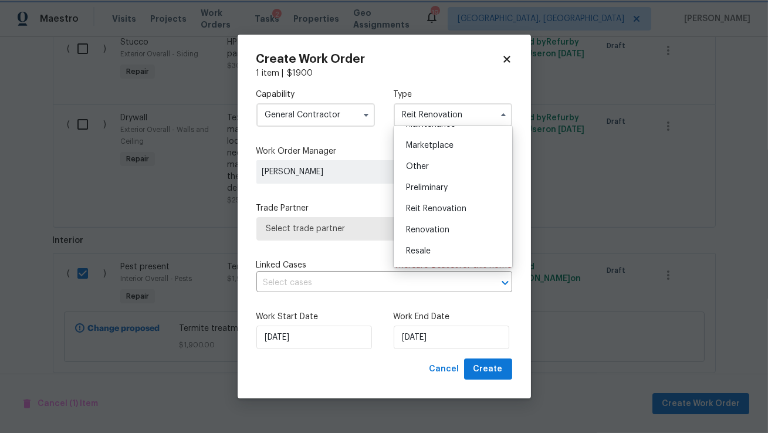
scroll to position [0, 0]
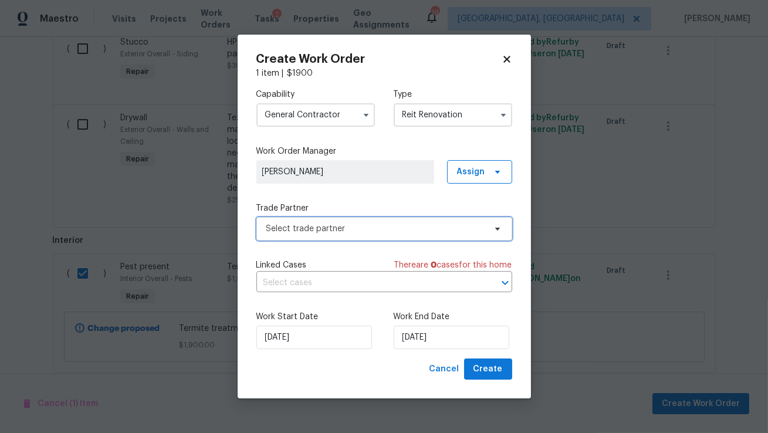
click at [353, 229] on span "Select trade partner" at bounding box center [375, 229] width 219 height 12
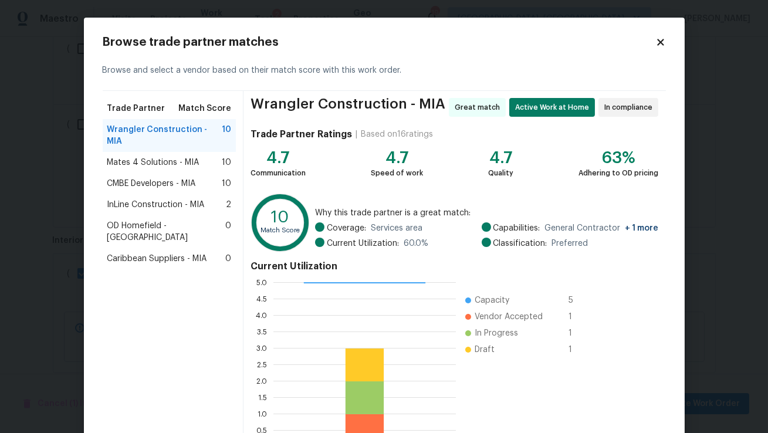
scroll to position [85, 0]
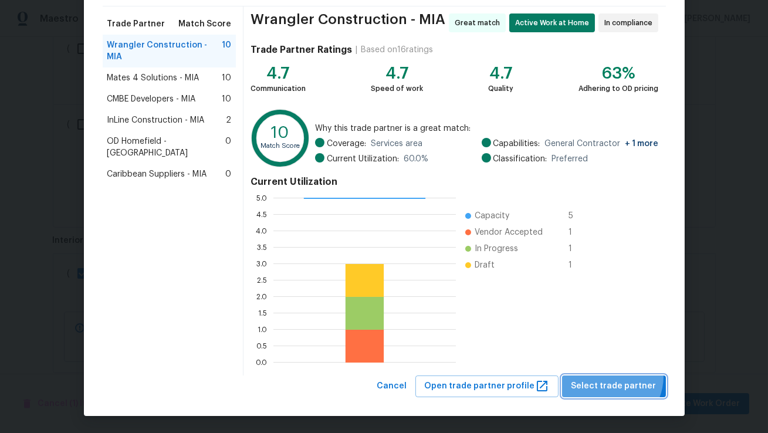
click at [612, 376] on button "Select trade partner" at bounding box center [614, 387] width 104 height 22
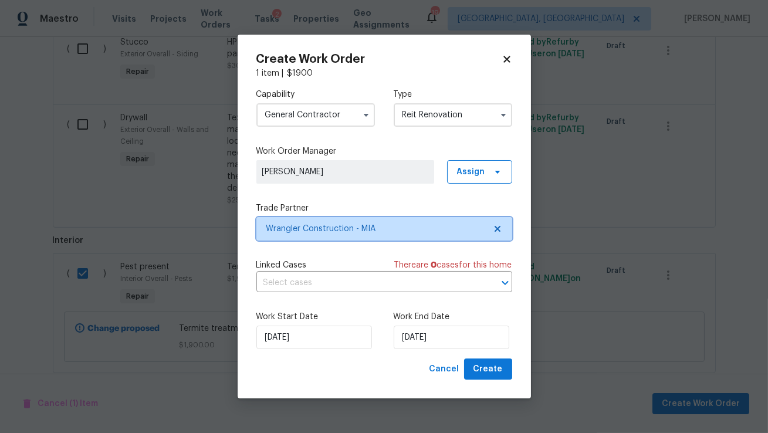
scroll to position [0, 0]
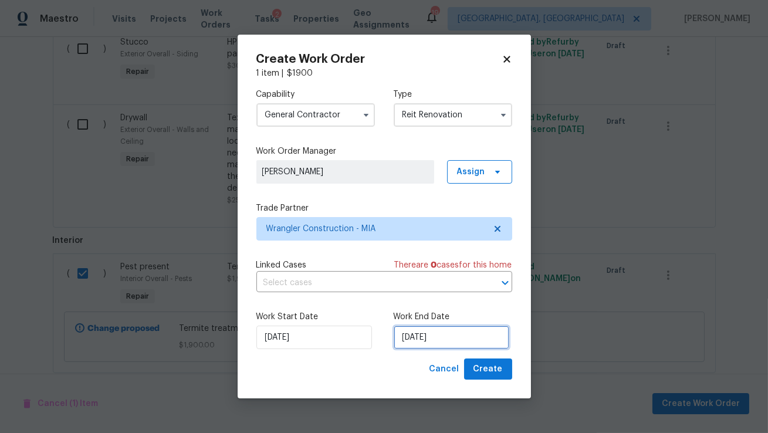
click at [438, 340] on input "9/8/2025" at bounding box center [452, 337] width 116 height 23
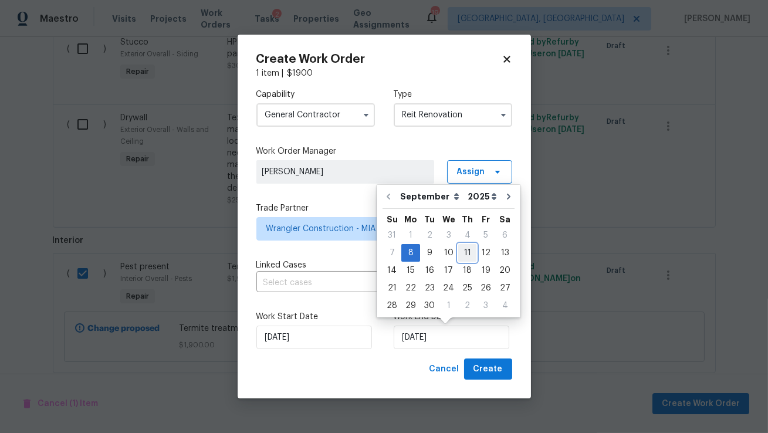
click at [469, 254] on div "11" at bounding box center [467, 253] width 18 height 16
type input "9/11/2025"
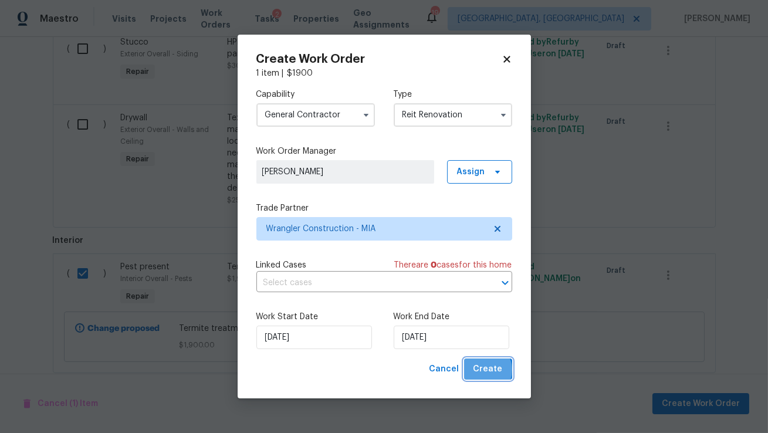
click at [485, 371] on span "Create" at bounding box center [488, 369] width 29 height 15
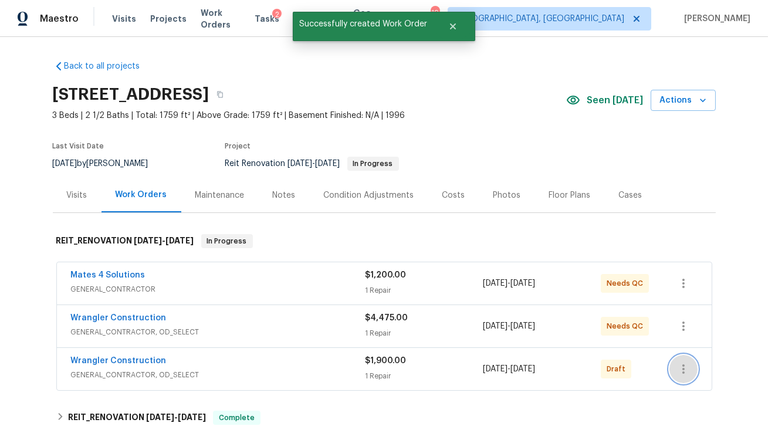
click at [685, 369] on icon "button" at bounding box center [684, 369] width 14 height 14
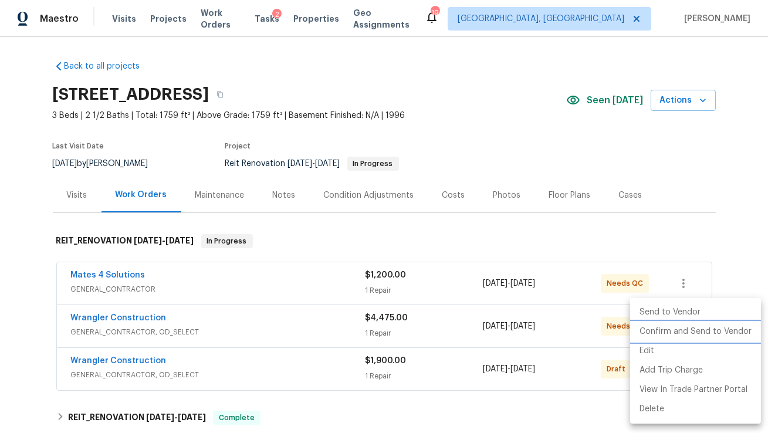
click at [663, 330] on li "Confirm and Send to Vendor" at bounding box center [695, 331] width 131 height 19
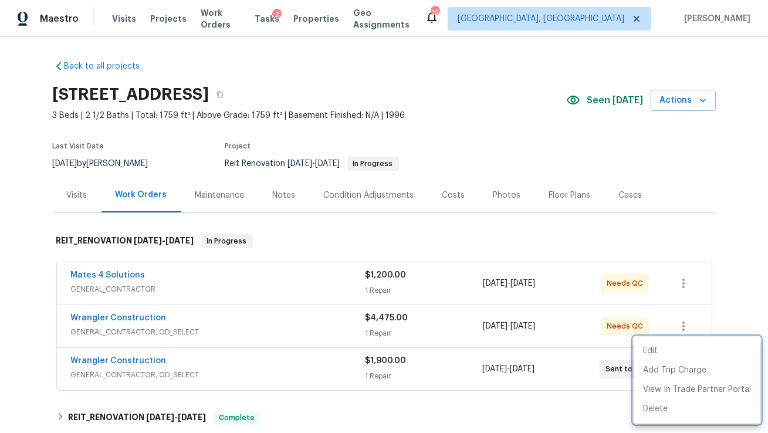
click at [417, 92] on div at bounding box center [384, 216] width 768 height 433
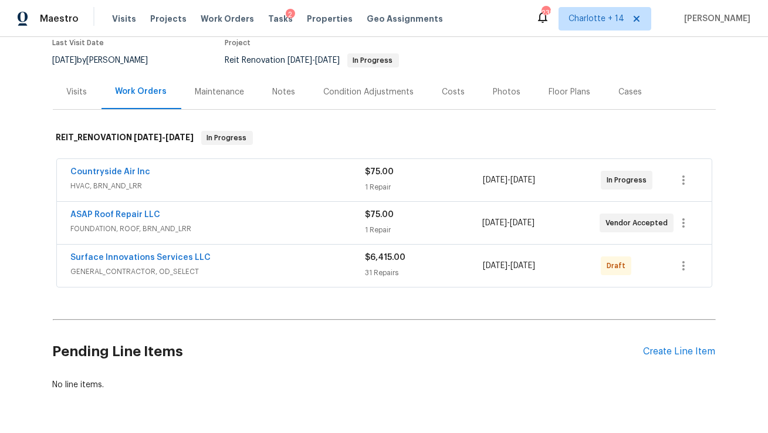
scroll to position [140, 0]
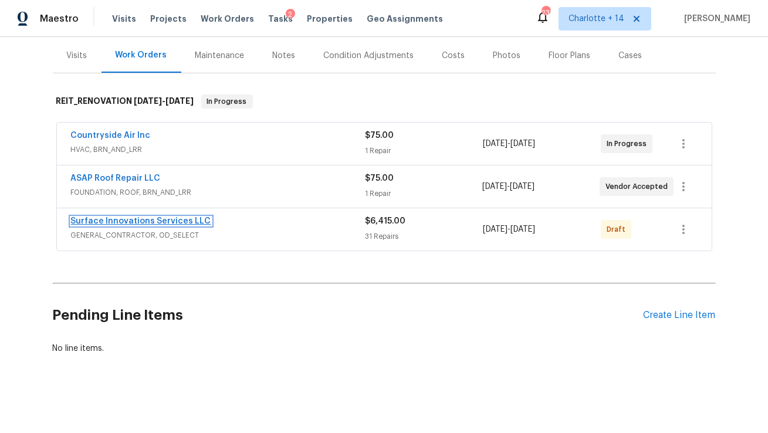
click at [174, 219] on link "Surface Innovations Services LLC" at bounding box center [141, 221] width 140 height 8
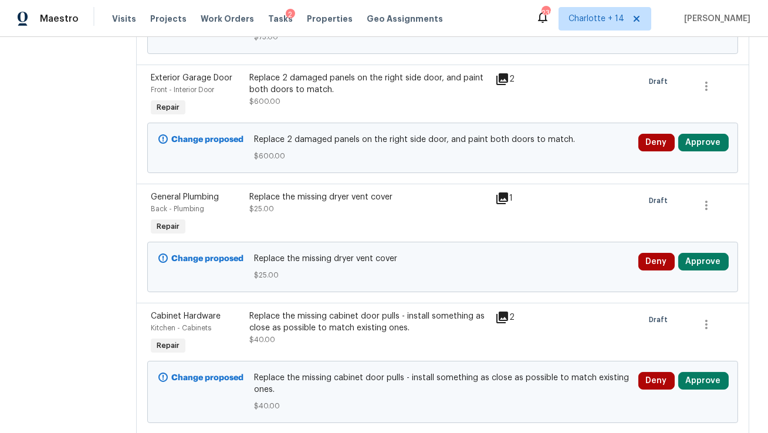
scroll to position [1269, 0]
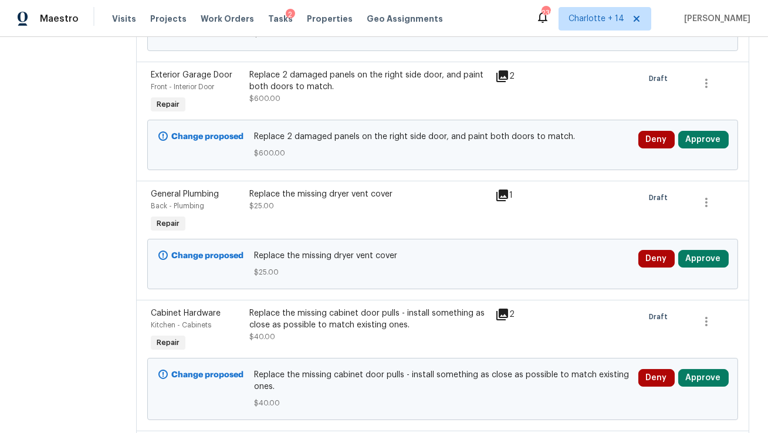
click at [508, 82] on icon at bounding box center [502, 76] width 12 height 12
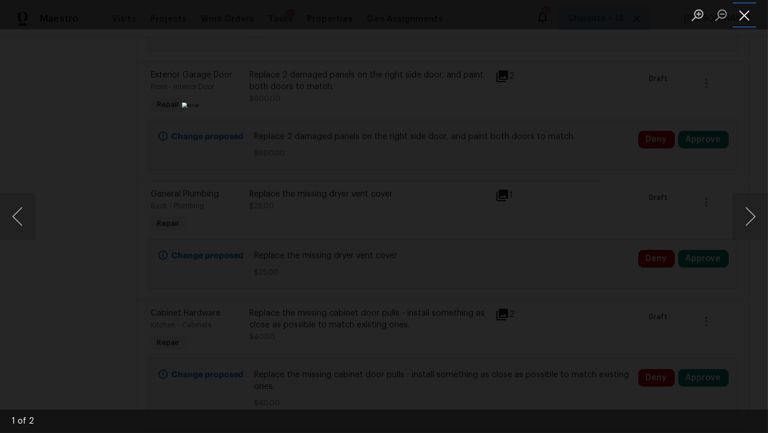
click at [743, 16] on button "Close lightbox" at bounding box center [744, 15] width 23 height 21
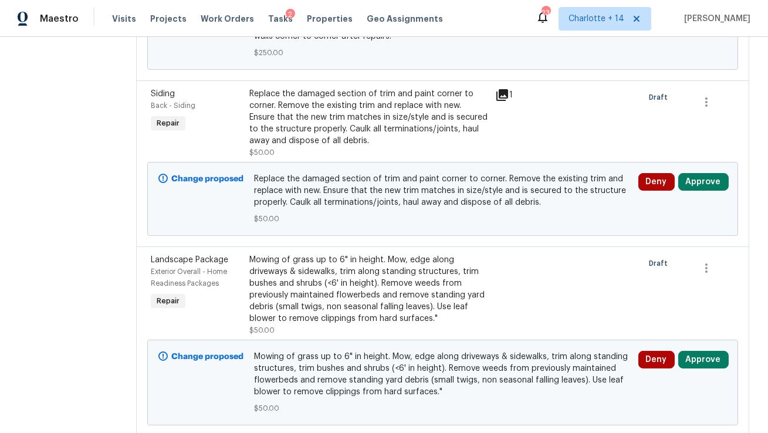
scroll to position [3524, 0]
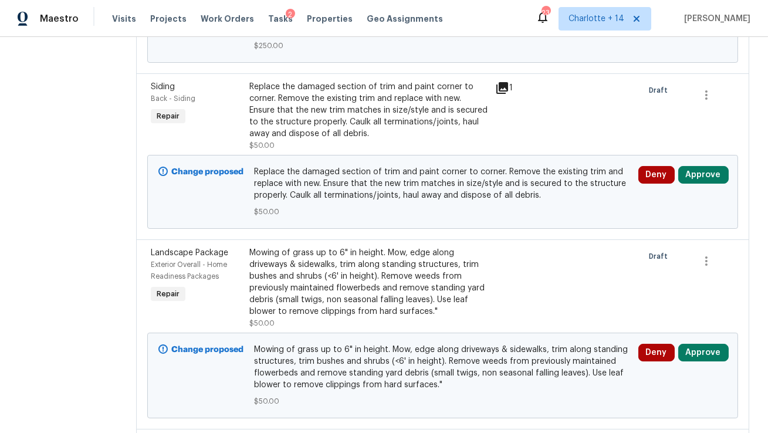
click at [509, 95] on icon at bounding box center [502, 88] width 14 height 14
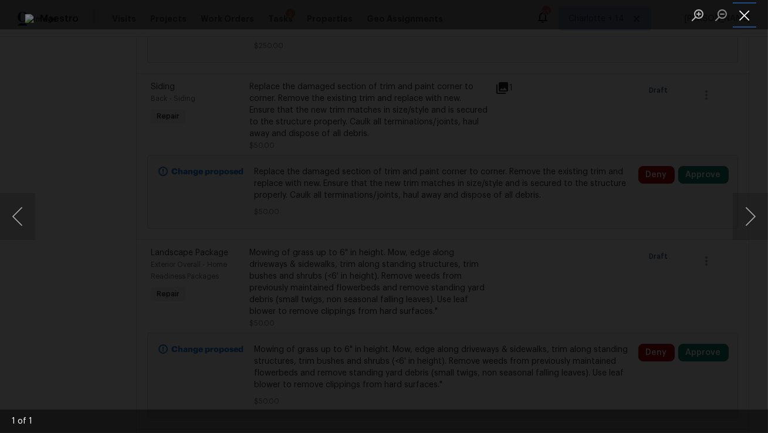
click at [742, 19] on button "Close lightbox" at bounding box center [744, 15] width 23 height 21
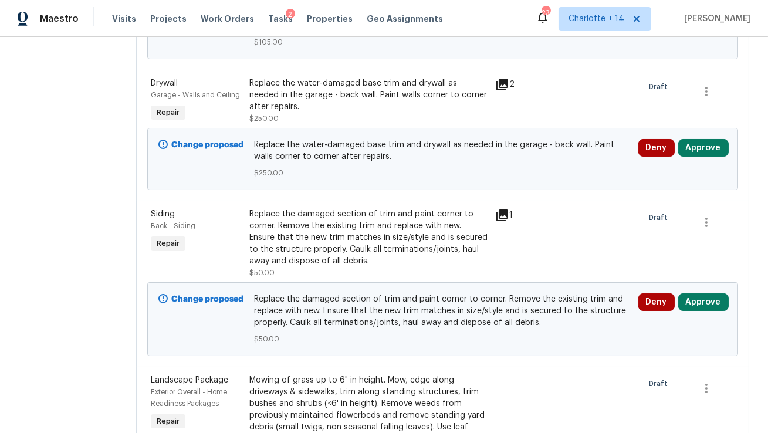
scroll to position [3386, 0]
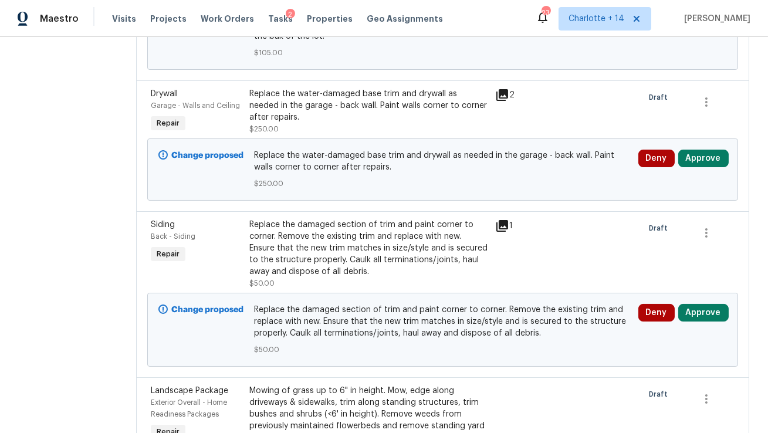
click at [508, 101] on icon at bounding box center [502, 95] width 12 height 12
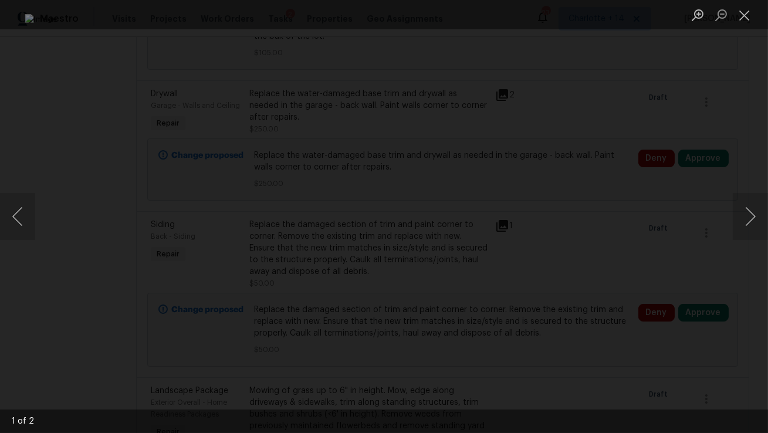
click at [45, 161] on div "Lightbox" at bounding box center [384, 216] width 768 height 433
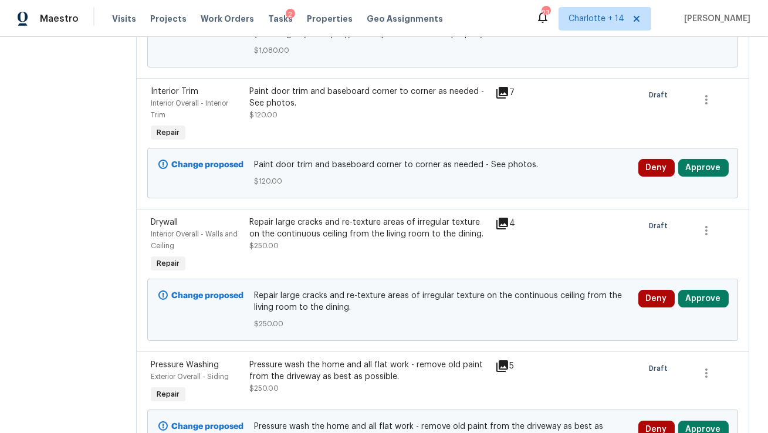
scroll to position [1795, 0]
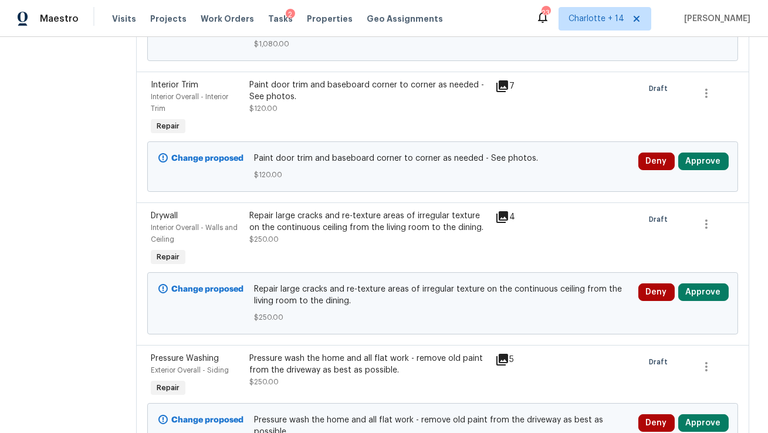
click at [302, 234] on div "Repair large cracks and re-texture areas of irregular texture on the continuous…" at bounding box center [368, 221] width 239 height 23
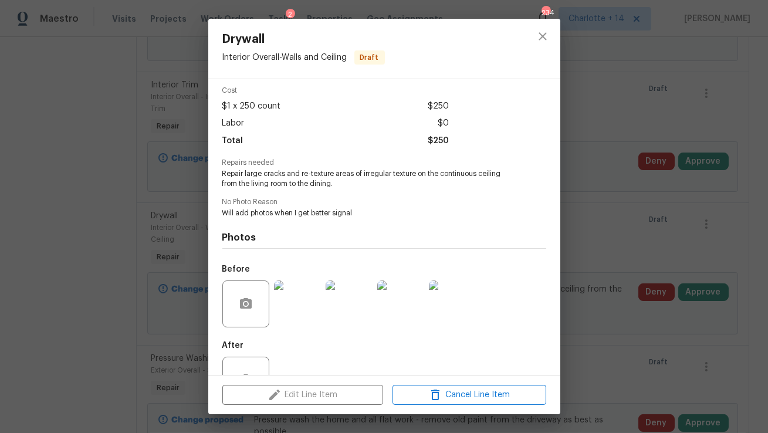
scroll to position [50, 0]
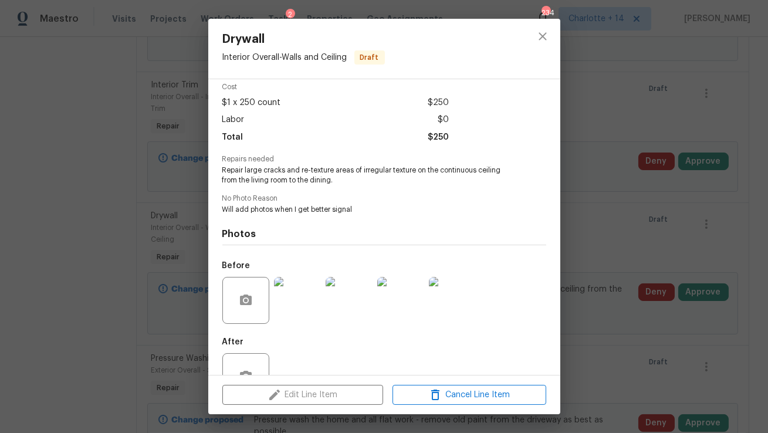
click at [296, 307] on img at bounding box center [297, 300] width 47 height 47
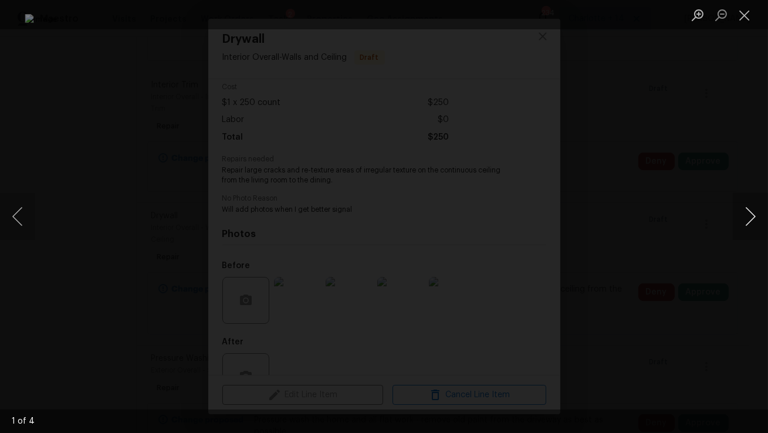
click at [746, 227] on button "Next image" at bounding box center [750, 216] width 35 height 47
click at [721, 240] on div "Lightbox" at bounding box center [384, 216] width 768 height 433
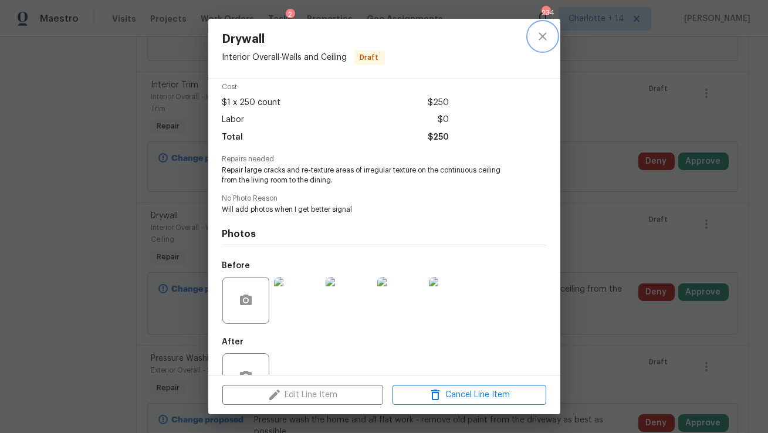
click at [544, 38] on icon "close" at bounding box center [543, 36] width 8 height 8
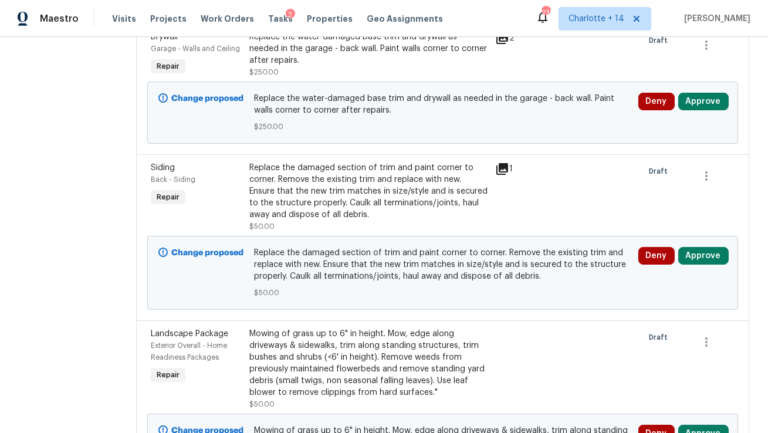
scroll to position [3445, 0]
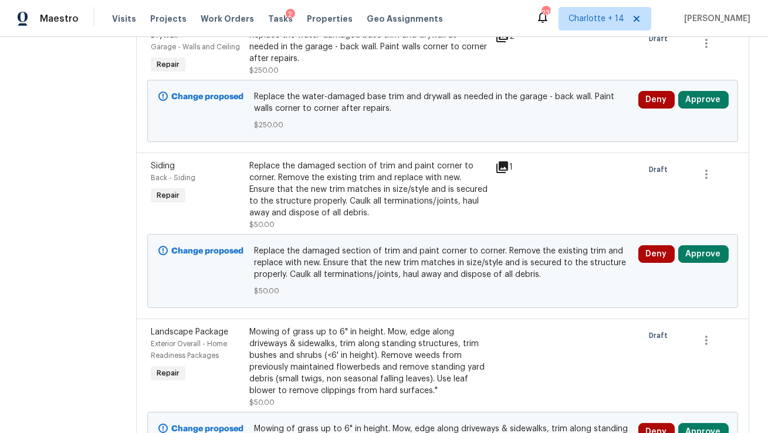
click at [332, 219] on div "Replace the damaged section of trim and paint corner to corner. Remove the exis…" at bounding box center [368, 189] width 239 height 59
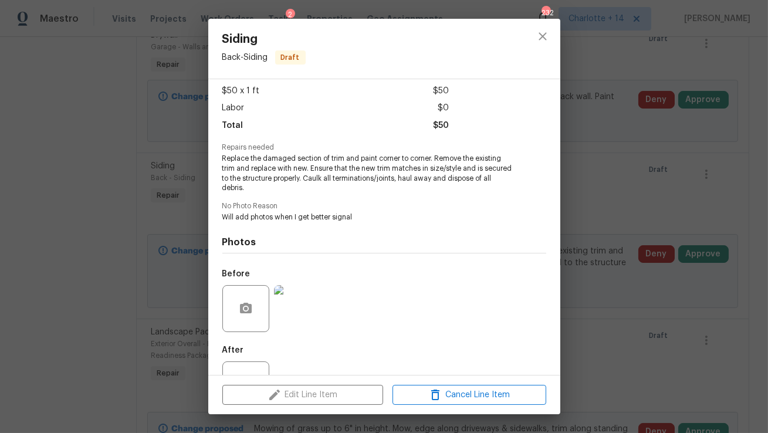
scroll to position [70, 0]
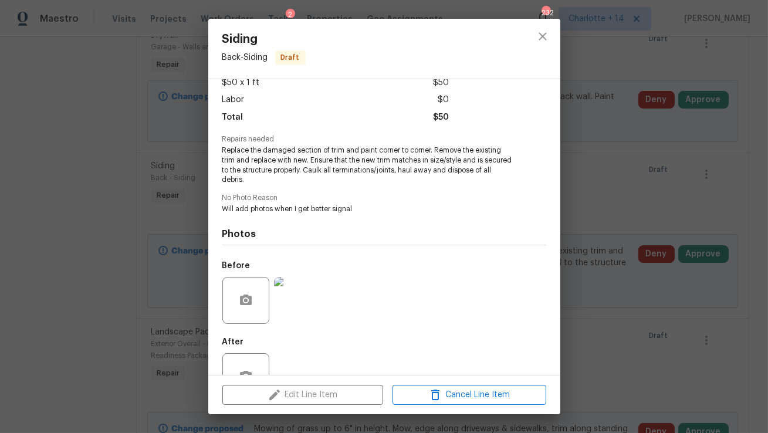
click at [606, 296] on div "Siding Back - Siding Draft Vendor Surface Innovations Services LLC Account Cate…" at bounding box center [384, 216] width 768 height 433
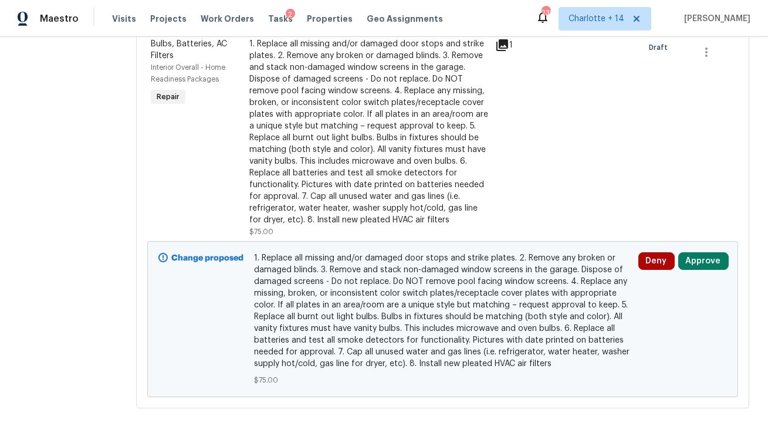
scroll to position [4858, 0]
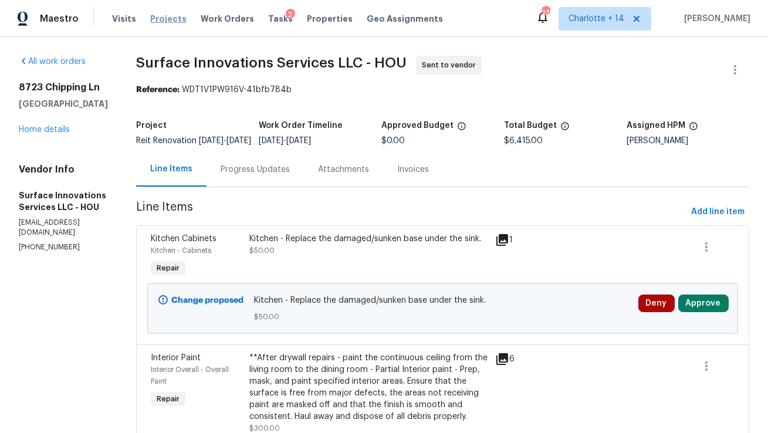
click at [164, 17] on span "Projects" at bounding box center [168, 19] width 36 height 12
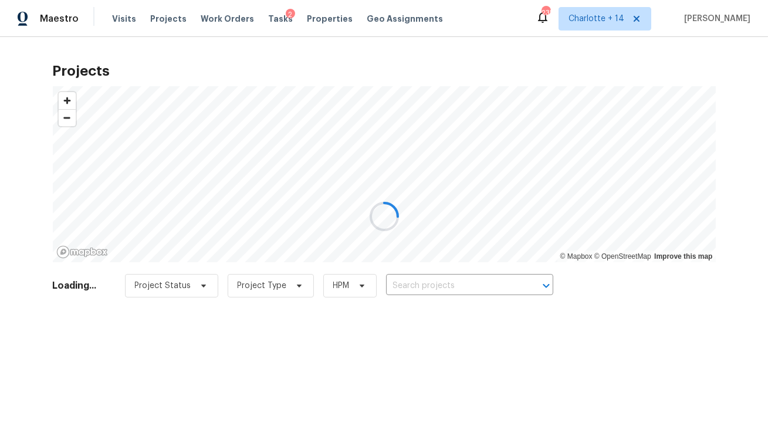
click at [413, 290] on div at bounding box center [384, 216] width 768 height 433
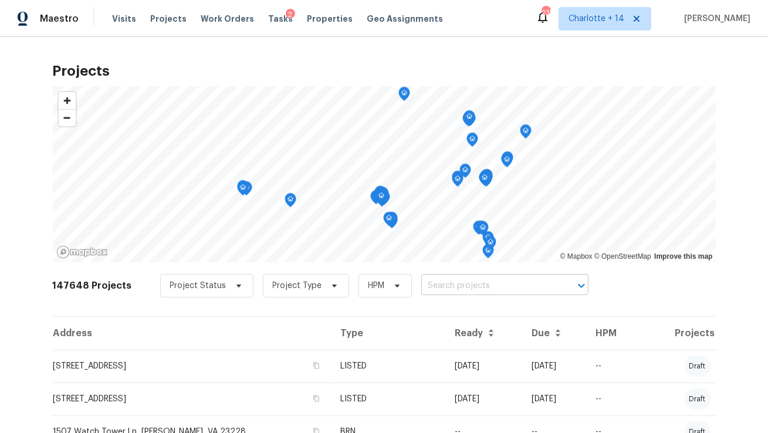
click at [424, 283] on input "text" at bounding box center [488, 286] width 134 height 18
type input "6154 balboa"
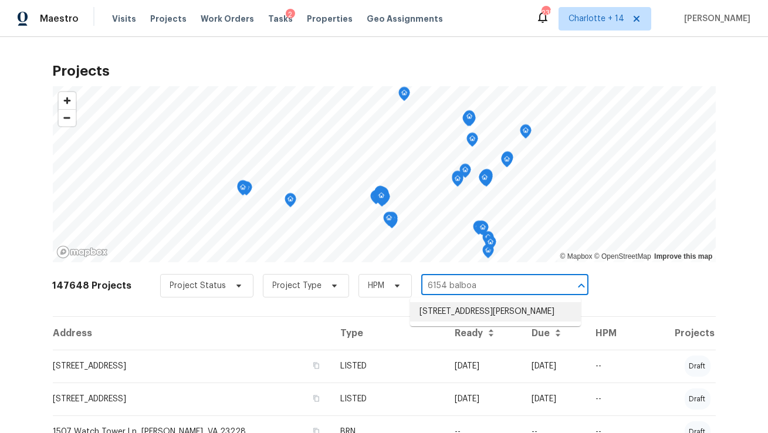
click at [437, 308] on li "[STREET_ADDRESS][PERSON_NAME]" at bounding box center [495, 311] width 171 height 19
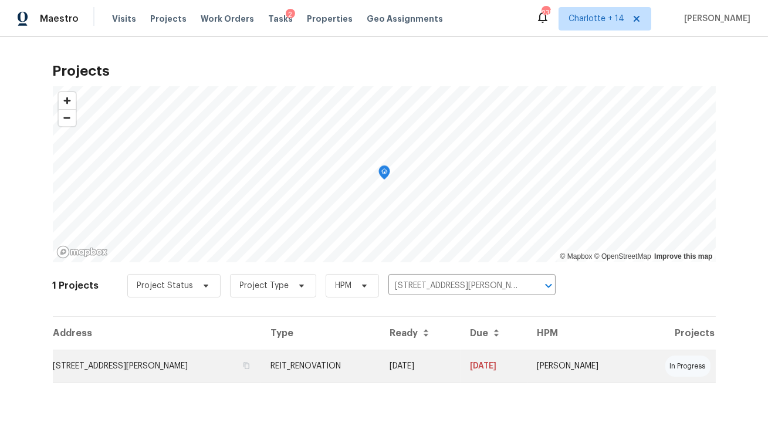
click at [166, 367] on td "[STREET_ADDRESS][PERSON_NAME]" at bounding box center [157, 366] width 208 height 33
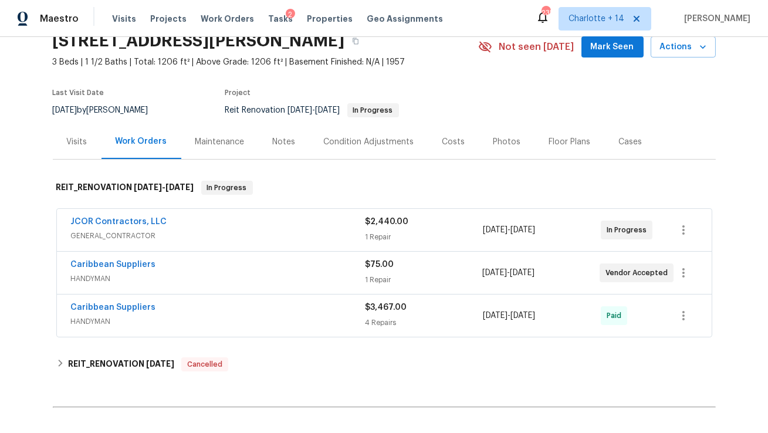
scroll to position [53, 0]
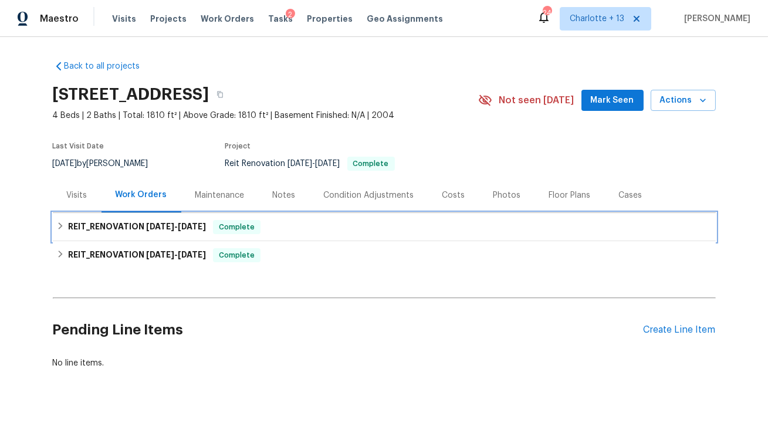
click at [175, 228] on span "[DATE] - [DATE]" at bounding box center [176, 226] width 60 height 8
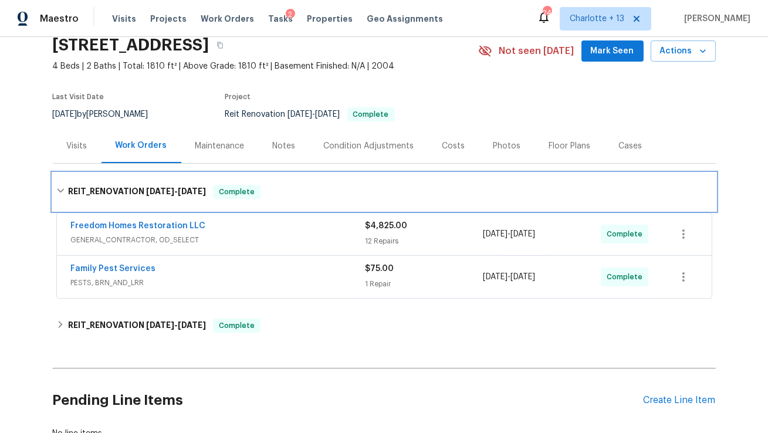
scroll to position [50, 0]
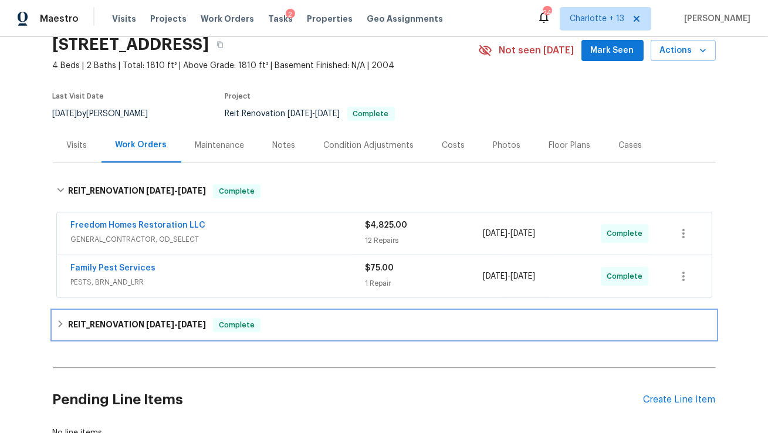
click at [154, 325] on span "[DATE]" at bounding box center [160, 324] width 28 height 8
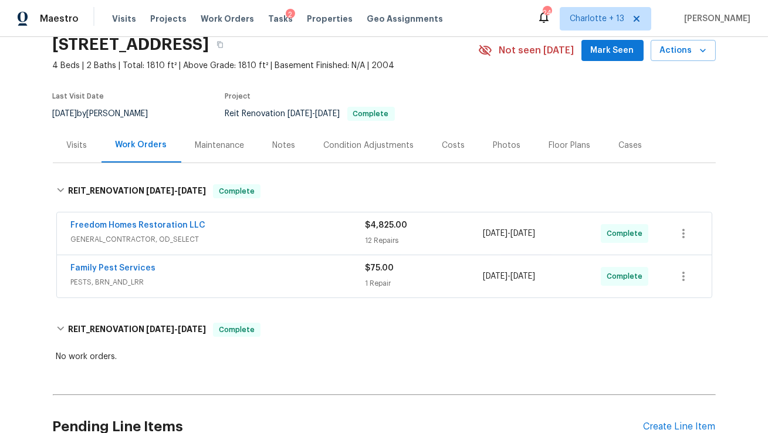
click at [448, 141] on div "Costs" at bounding box center [453, 146] width 23 height 12
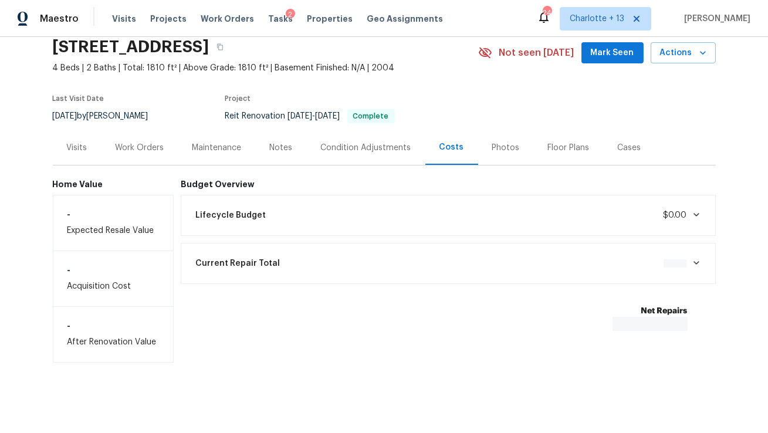
scroll to position [47, 0]
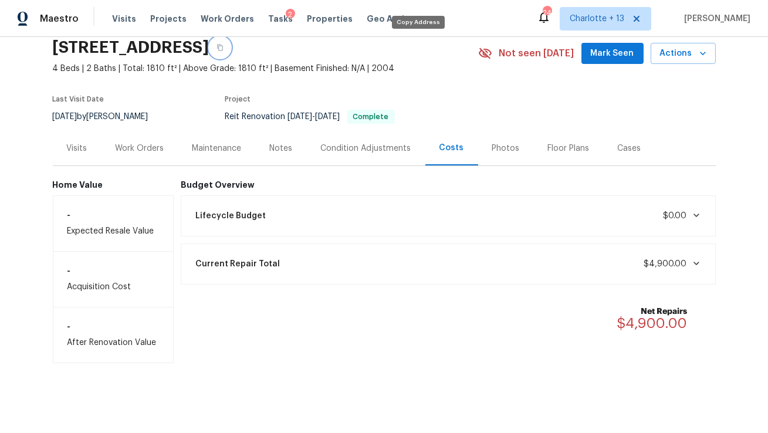
click at [223, 45] on icon "button" at bounding box center [220, 48] width 6 height 6
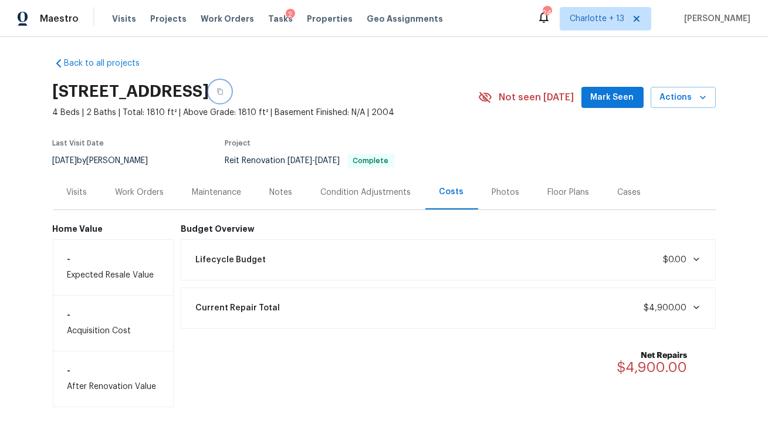
scroll to position [0, 0]
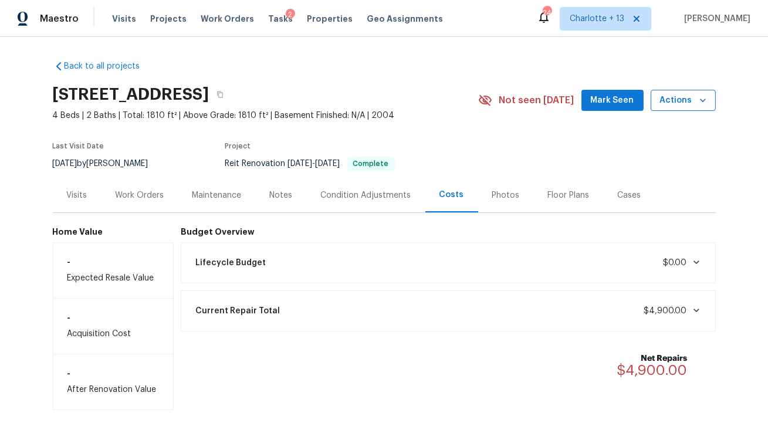
click at [701, 102] on icon "button" at bounding box center [703, 100] width 12 height 12
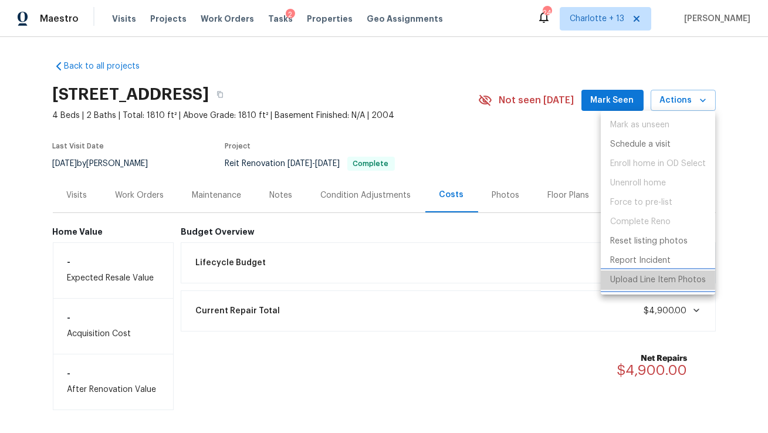
click at [618, 283] on p "Upload Line Item Photos" at bounding box center [658, 280] width 96 height 12
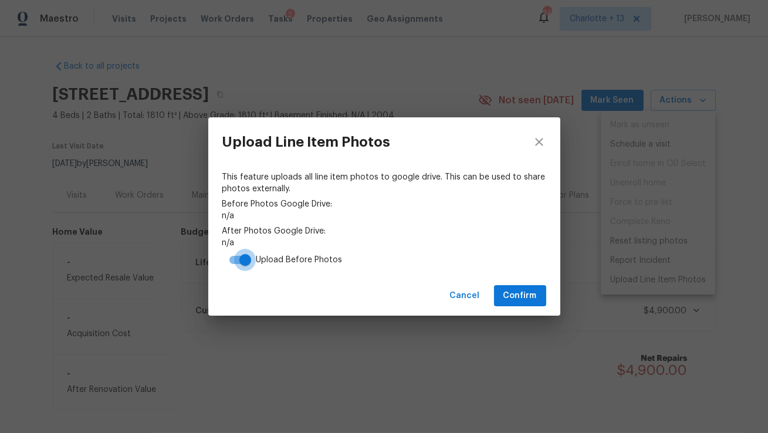
click at [232, 261] on input "checkbox" at bounding box center [245, 260] width 67 height 22
checkbox input "false"
click at [519, 296] on span "Confirm" at bounding box center [520, 296] width 33 height 15
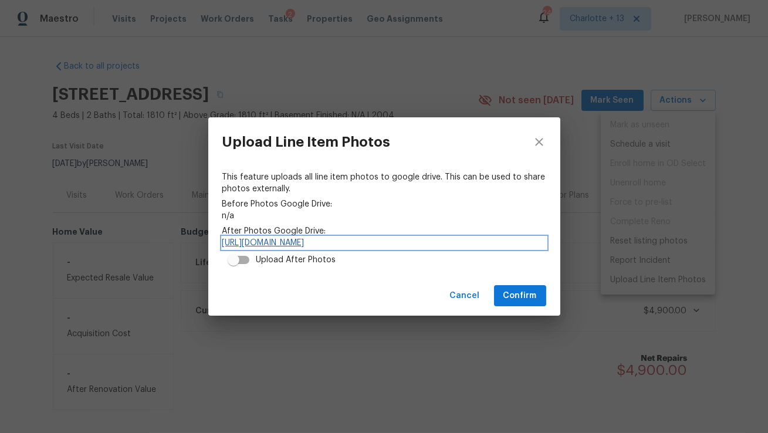
click at [310, 245] on link "[URL][DOMAIN_NAME]" at bounding box center [384, 243] width 324 height 12
